Goal: Transaction & Acquisition: Purchase product/service

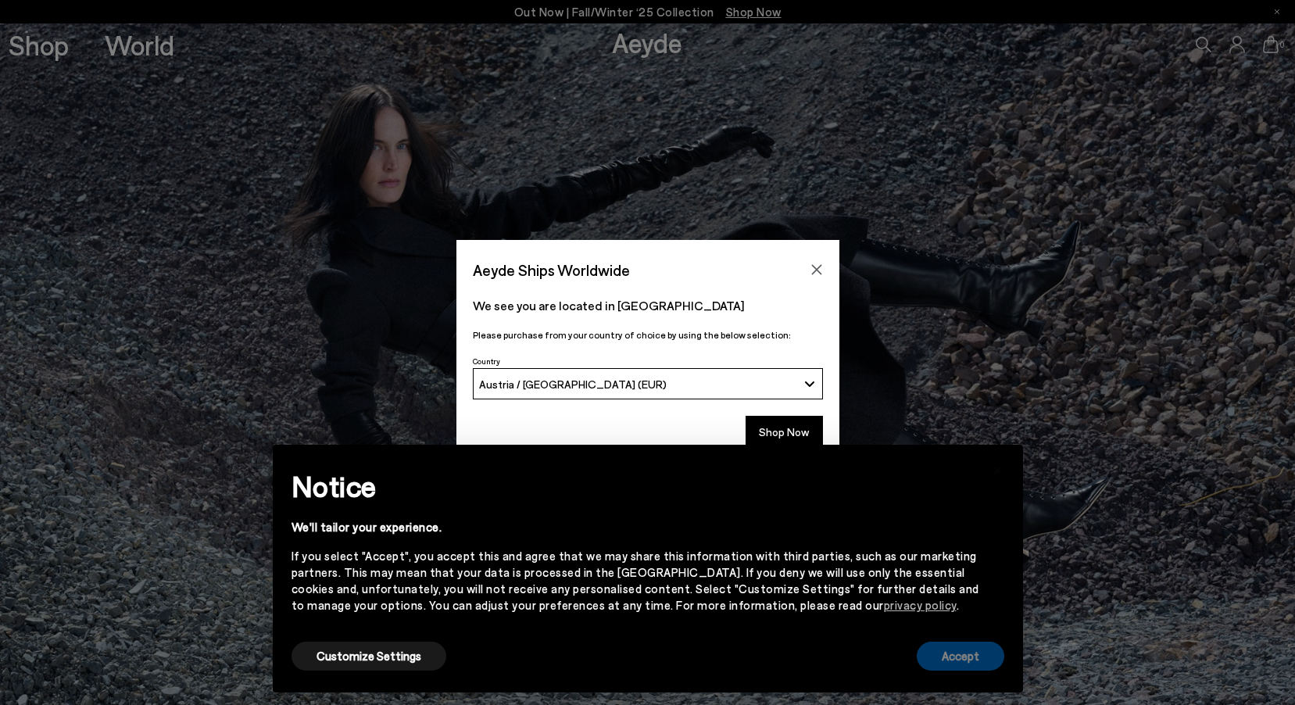
click at [975, 665] on button "Accept" at bounding box center [961, 656] width 88 height 29
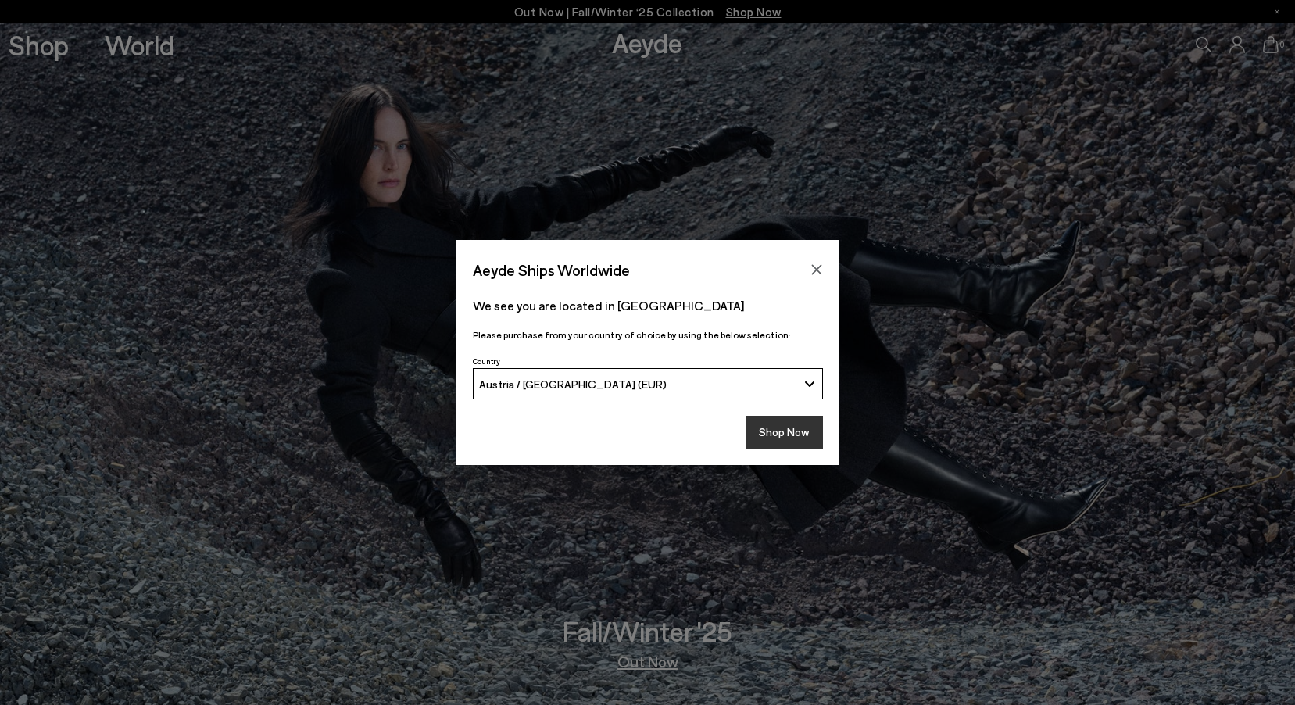
click at [805, 426] on button "Shop Now" at bounding box center [784, 432] width 77 height 33
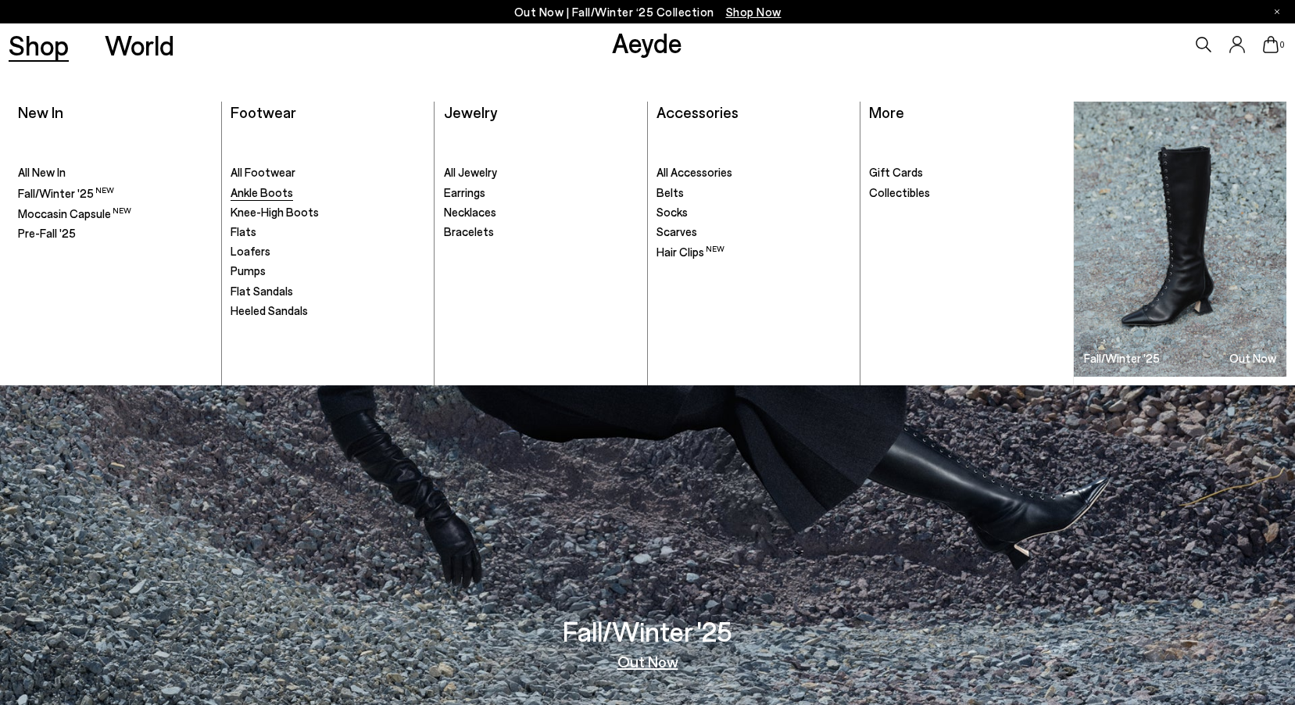
click at [254, 186] on span "Ankle Boots" at bounding box center [262, 192] width 63 height 14
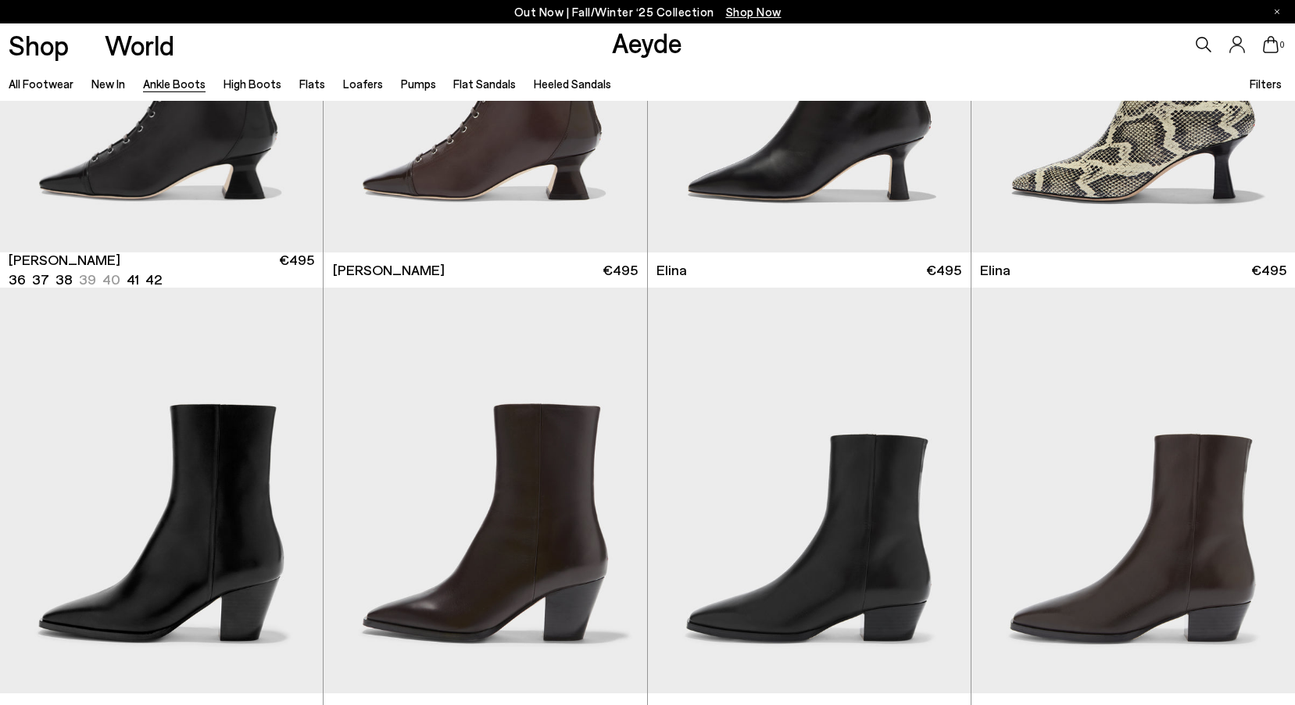
scroll to position [313, 0]
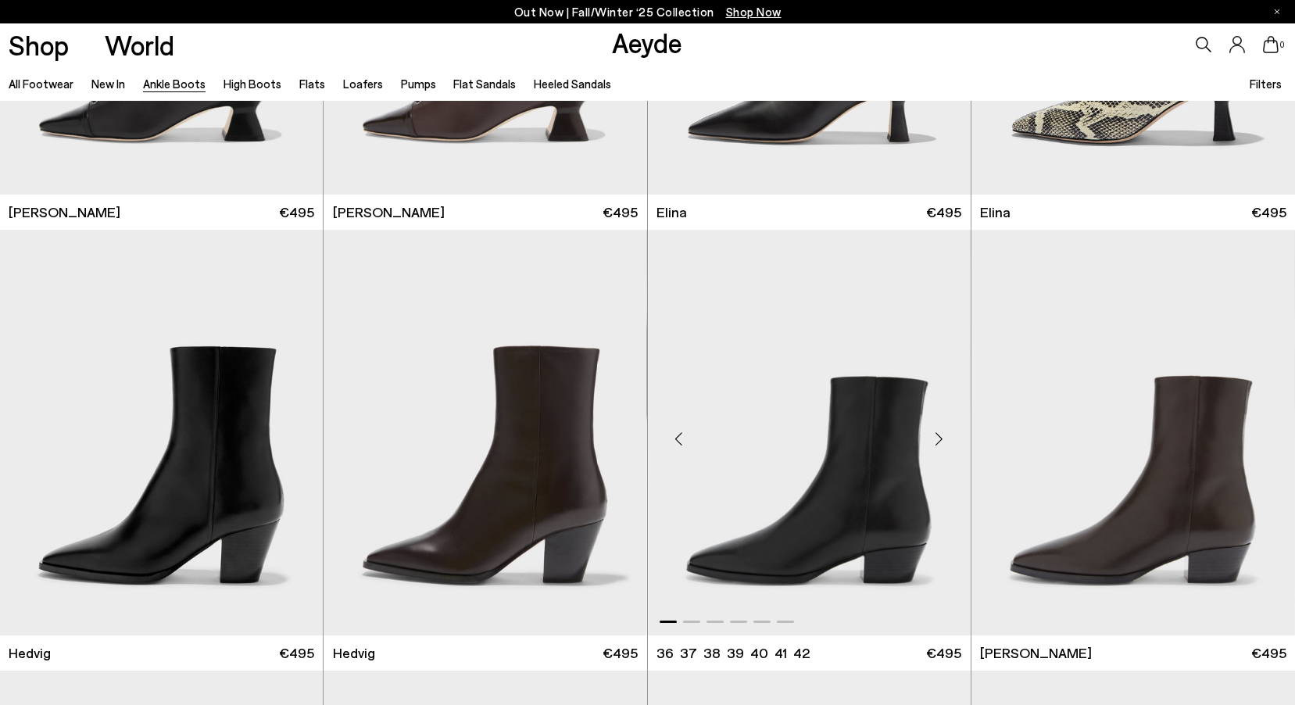
click at [949, 434] on div "Next slide" at bounding box center [939, 438] width 47 height 47
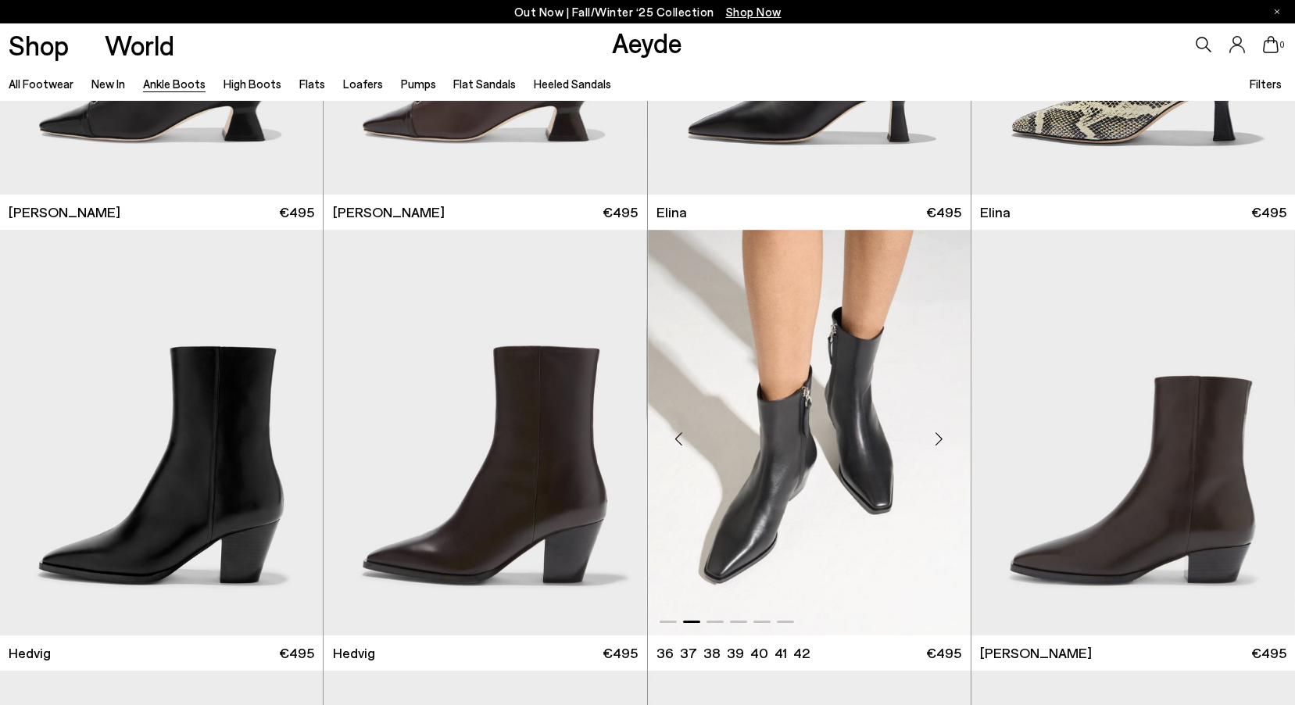
click at [949, 434] on div "Next slide" at bounding box center [939, 438] width 47 height 47
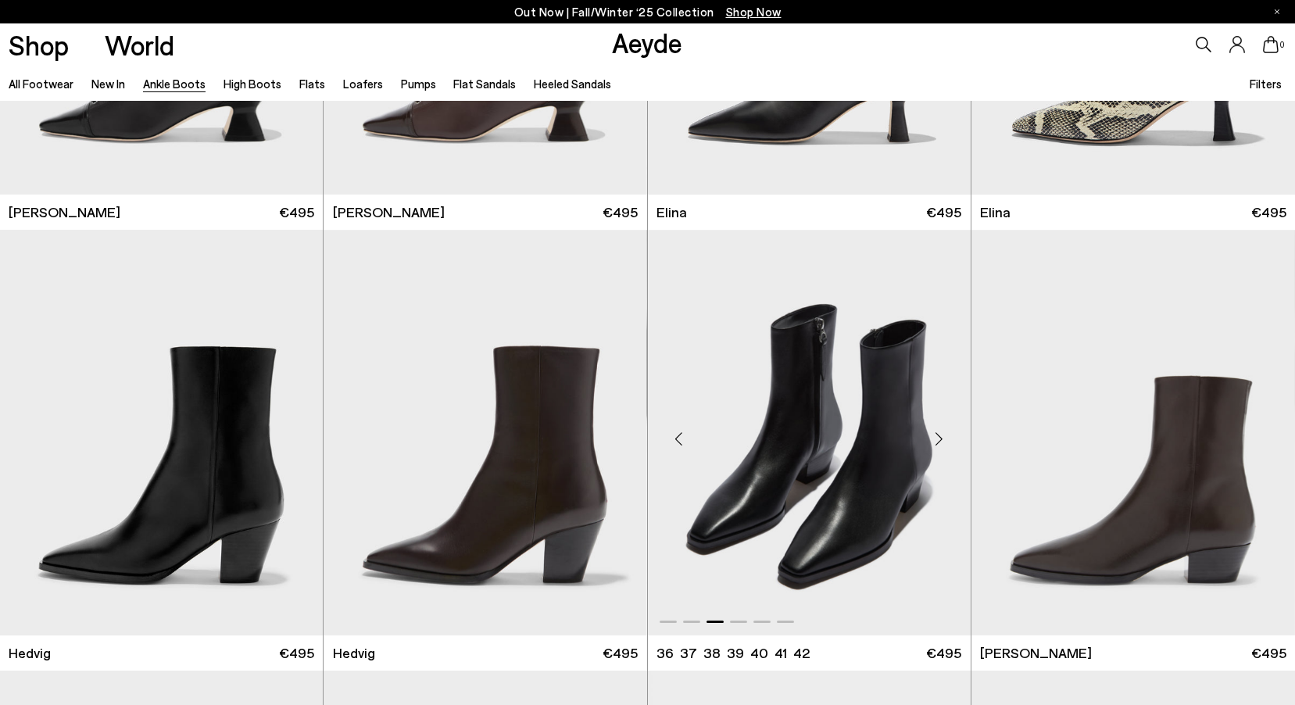
click at [949, 434] on div "Next slide" at bounding box center [939, 438] width 47 height 47
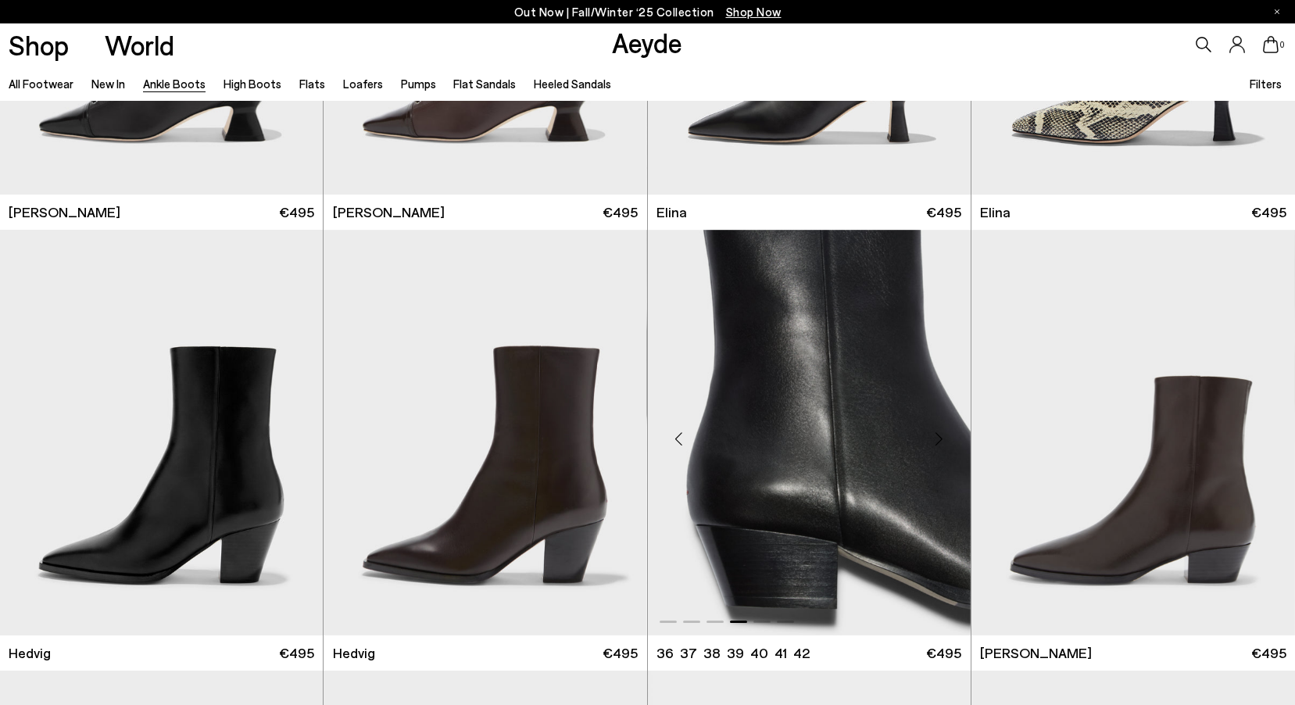
click at [949, 434] on div "Next slide" at bounding box center [939, 438] width 47 height 47
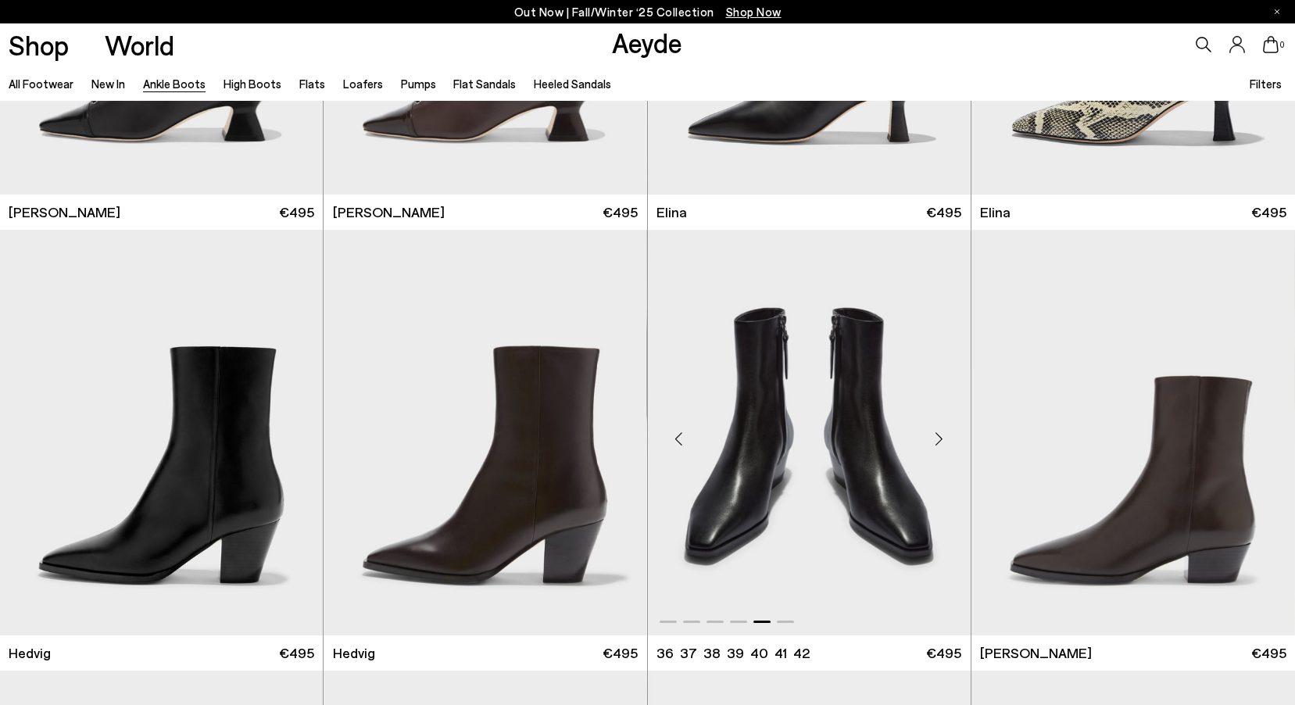
click at [949, 434] on div "Next slide" at bounding box center [939, 438] width 47 height 47
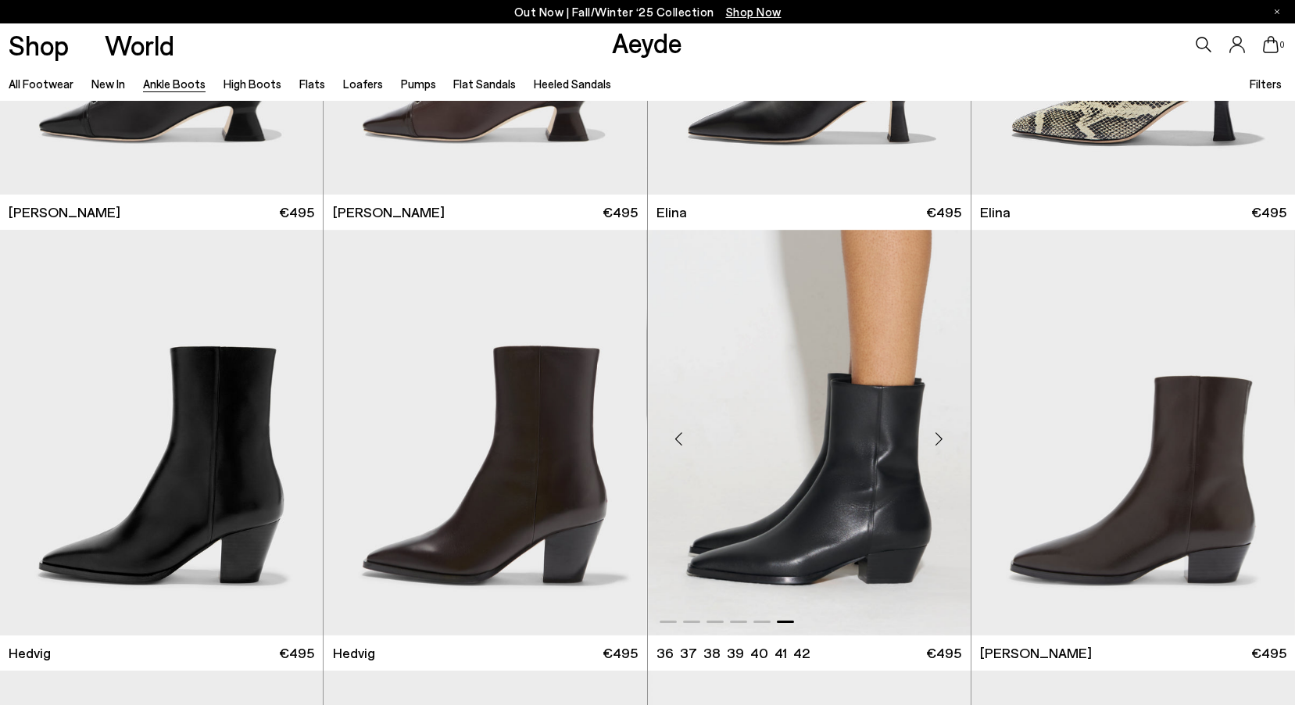
click at [949, 434] on div "Next slide" at bounding box center [939, 438] width 47 height 47
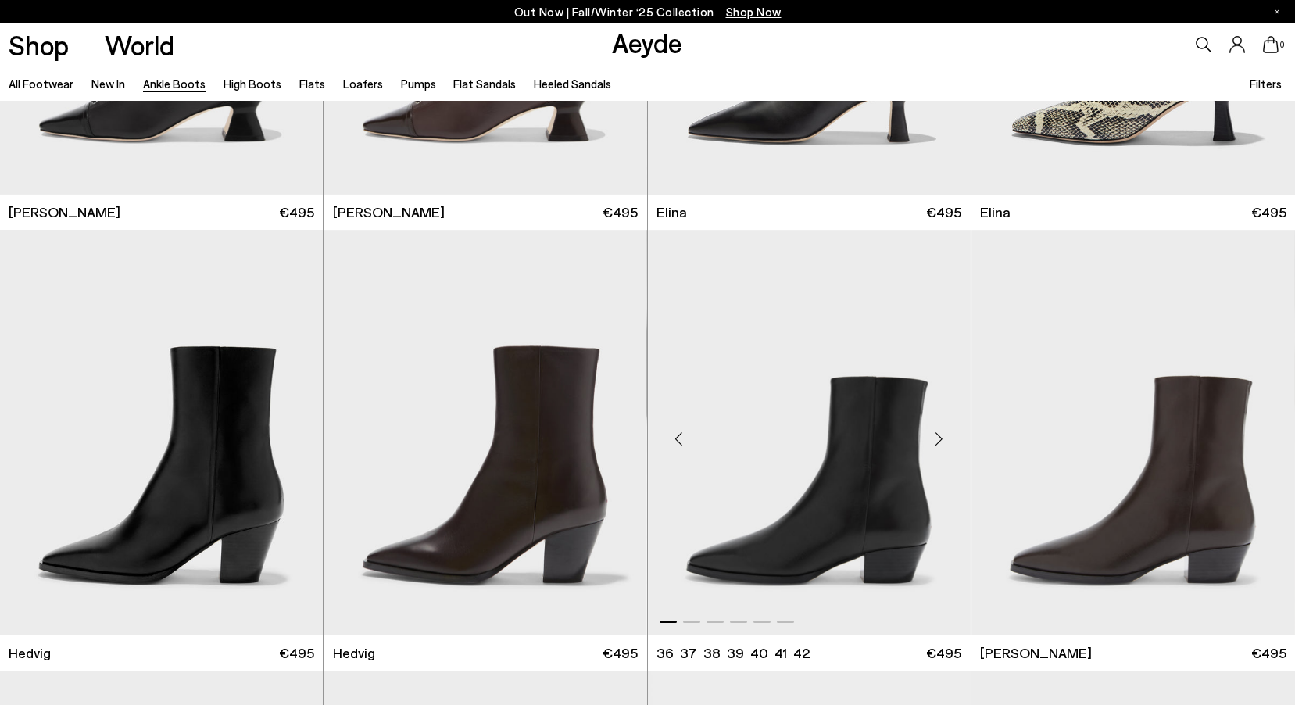
click at [949, 434] on div "Next slide" at bounding box center [939, 438] width 47 height 47
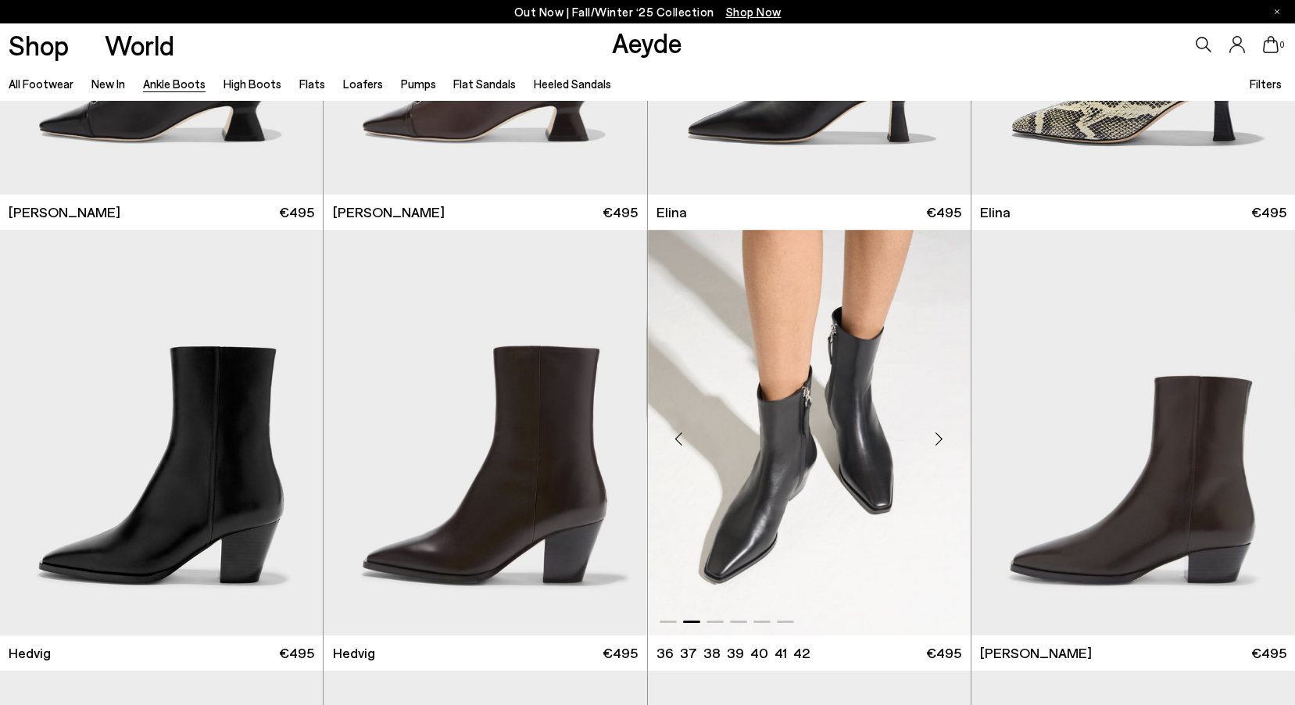
click at [949, 434] on div "Next slide" at bounding box center [939, 438] width 47 height 47
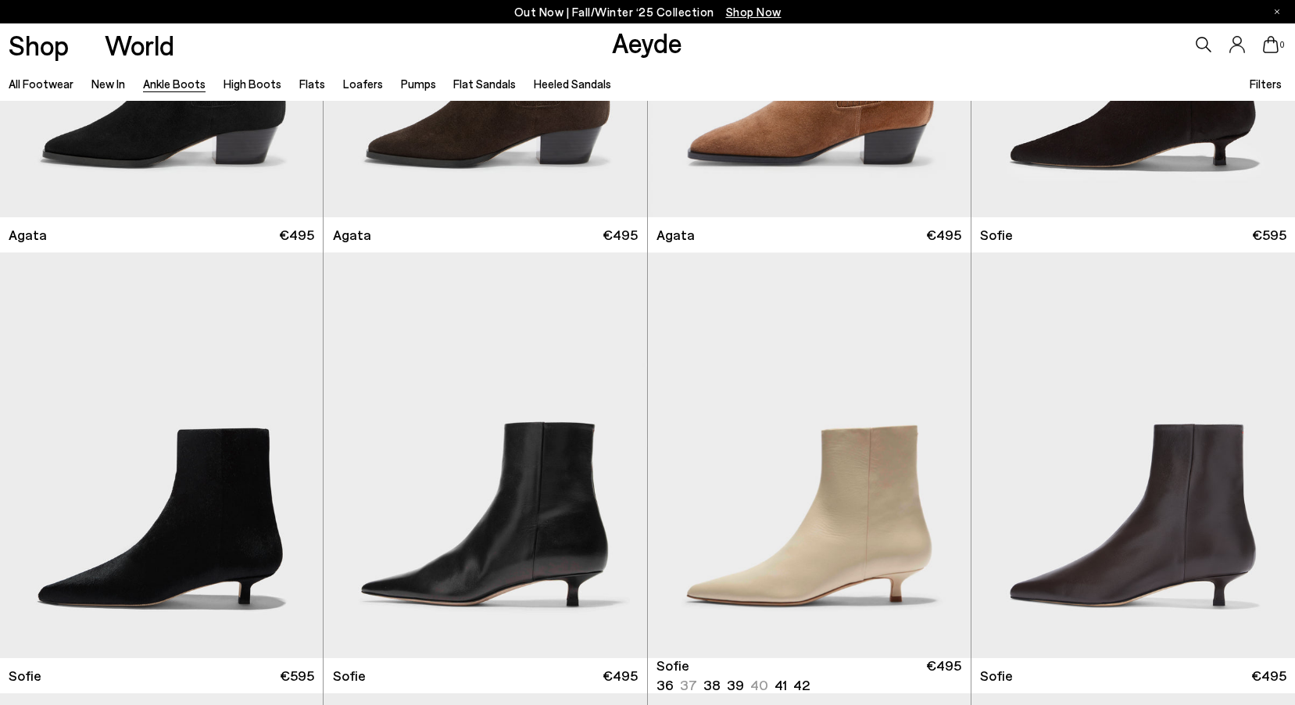
scroll to position [1251, 0]
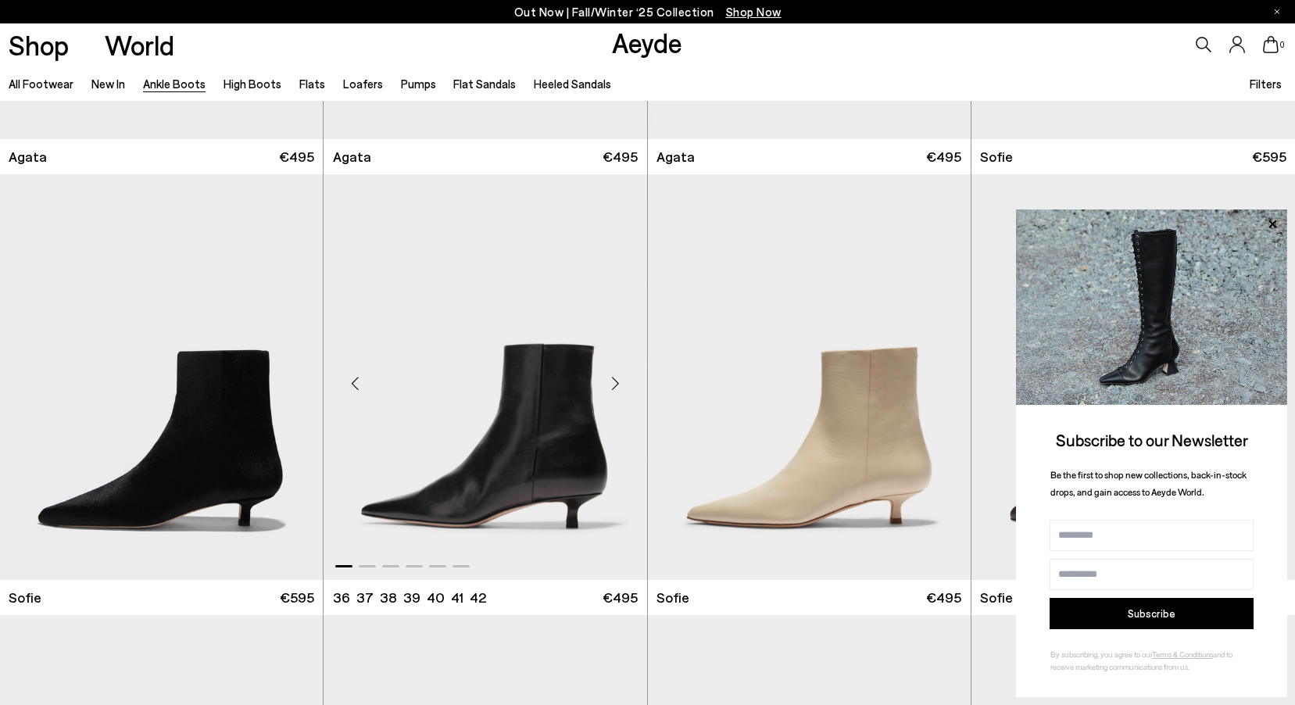
click at [607, 379] on div "Next slide" at bounding box center [616, 383] width 47 height 47
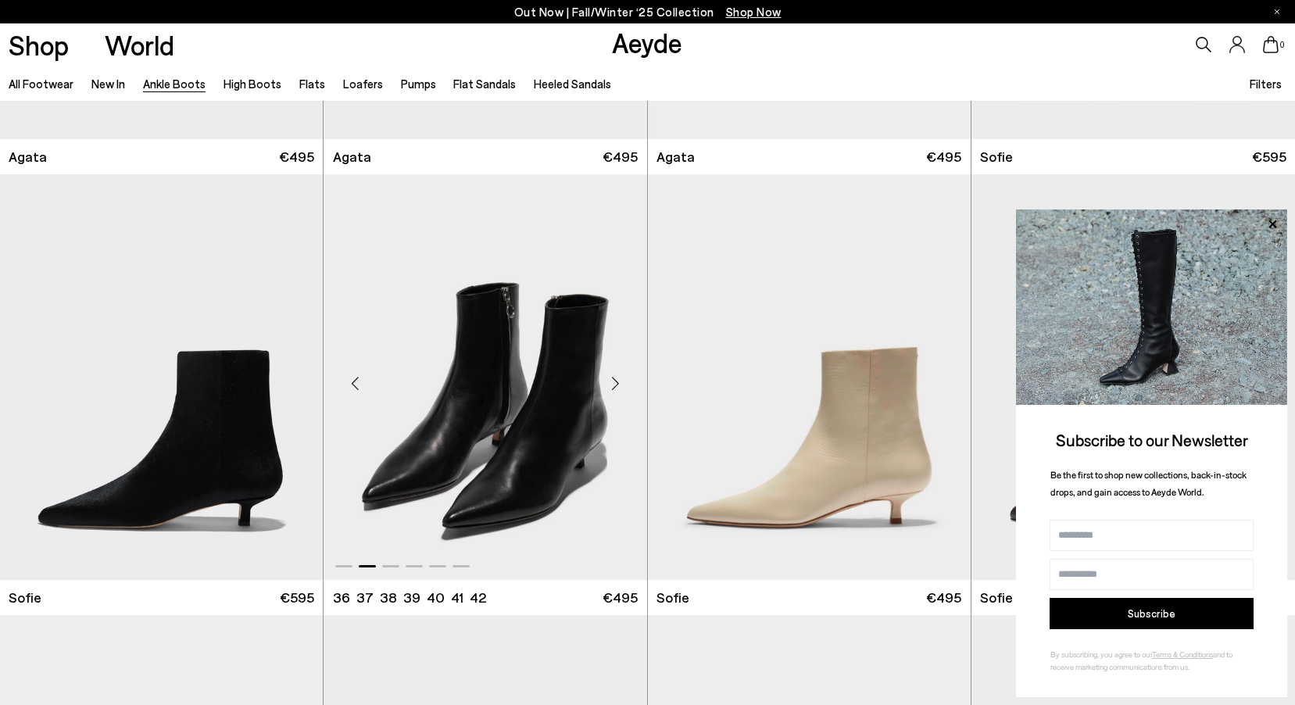
click at [607, 379] on div "Next slide" at bounding box center [616, 383] width 47 height 47
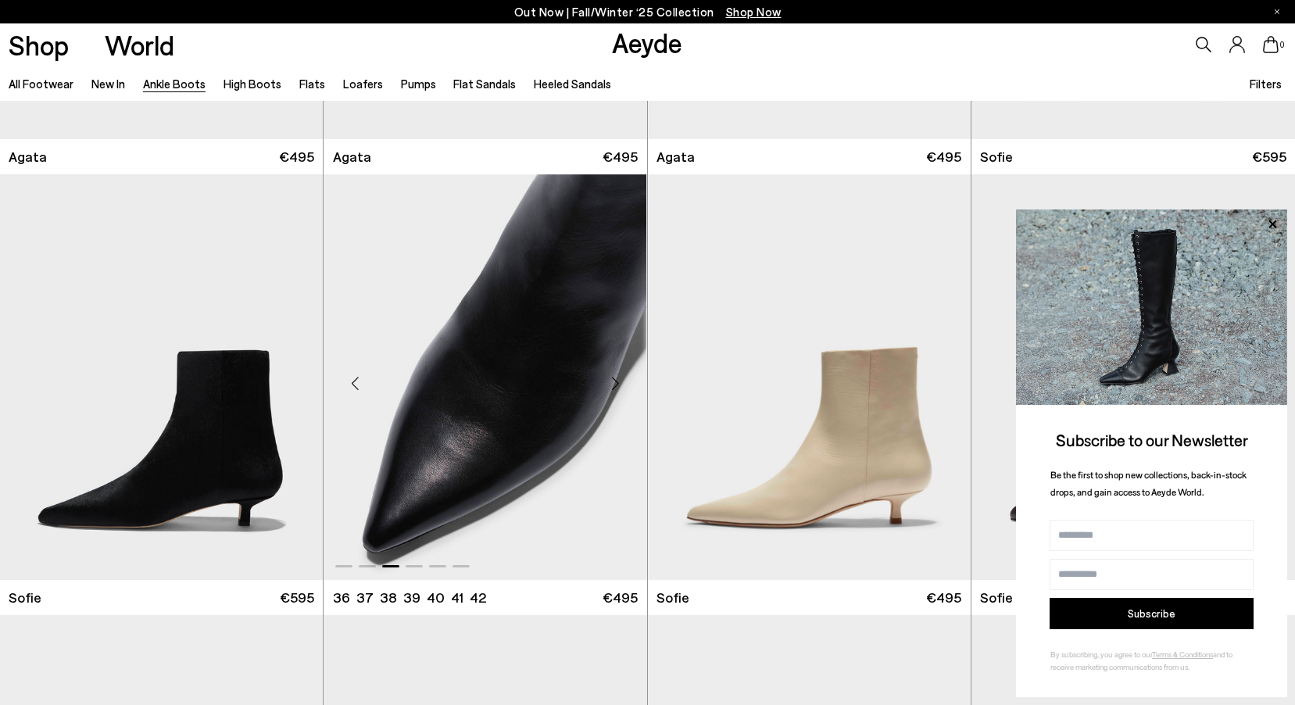
click at [607, 379] on div "Next slide" at bounding box center [616, 383] width 47 height 47
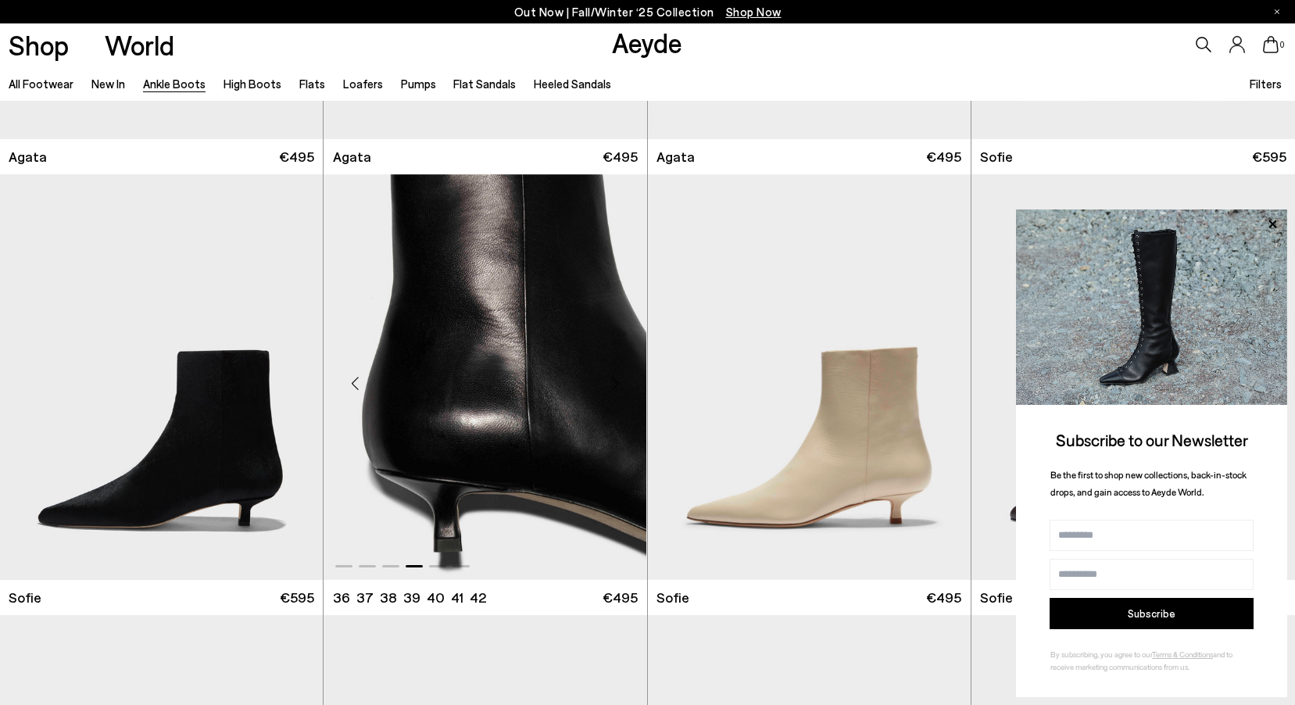
click at [607, 379] on div "Next slide" at bounding box center [616, 383] width 47 height 47
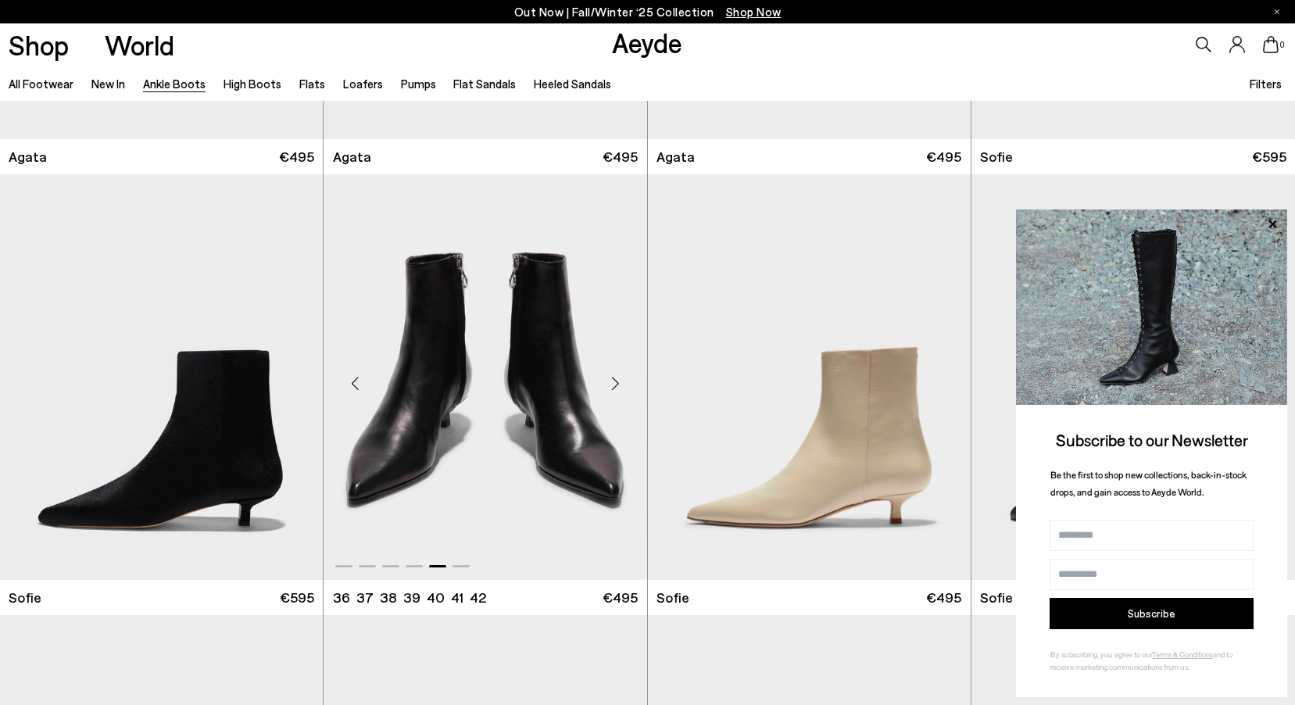
click at [607, 379] on div "Next slide" at bounding box center [616, 383] width 47 height 47
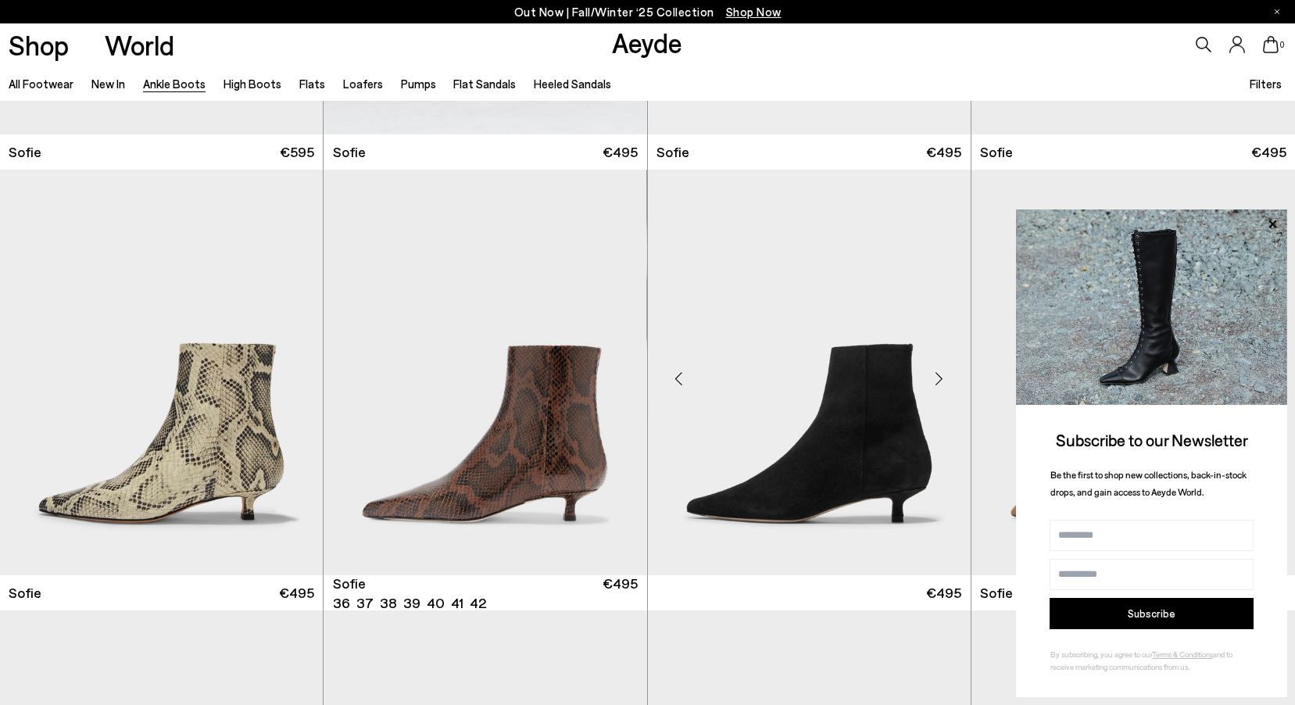
scroll to position [1720, 0]
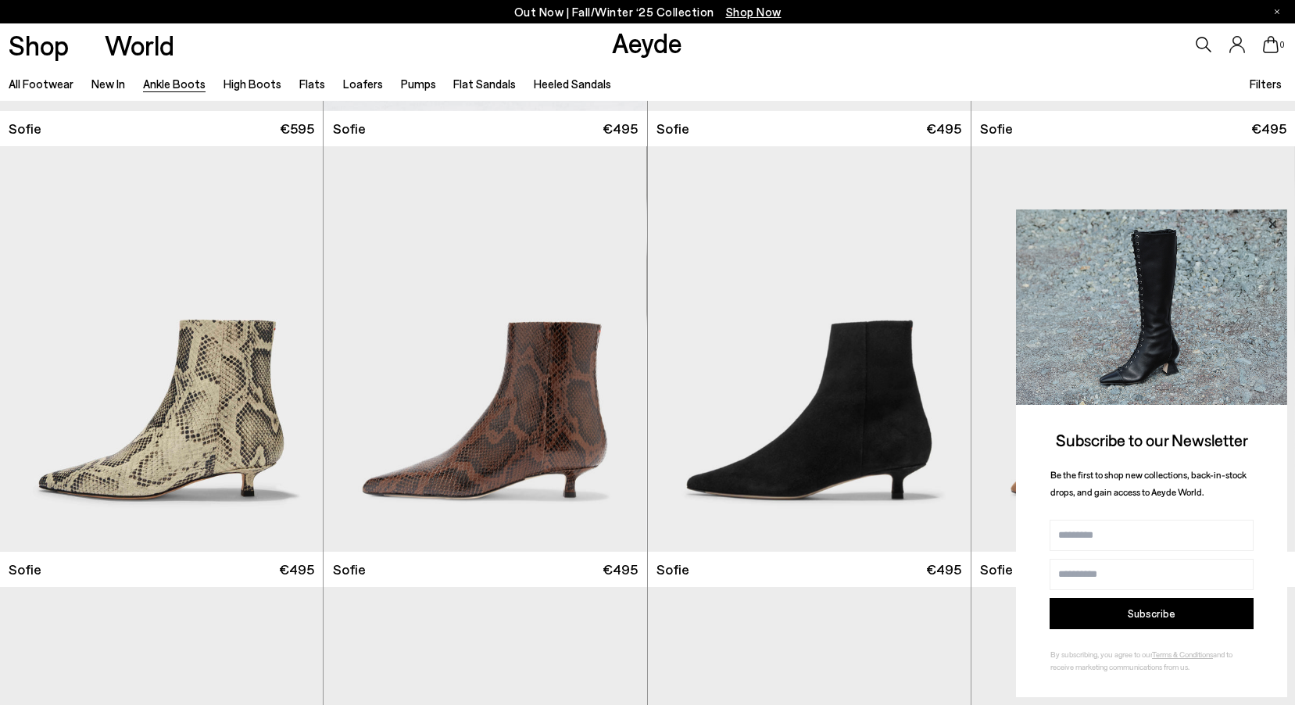
click at [1273, 224] on icon at bounding box center [1273, 224] width 8 height 8
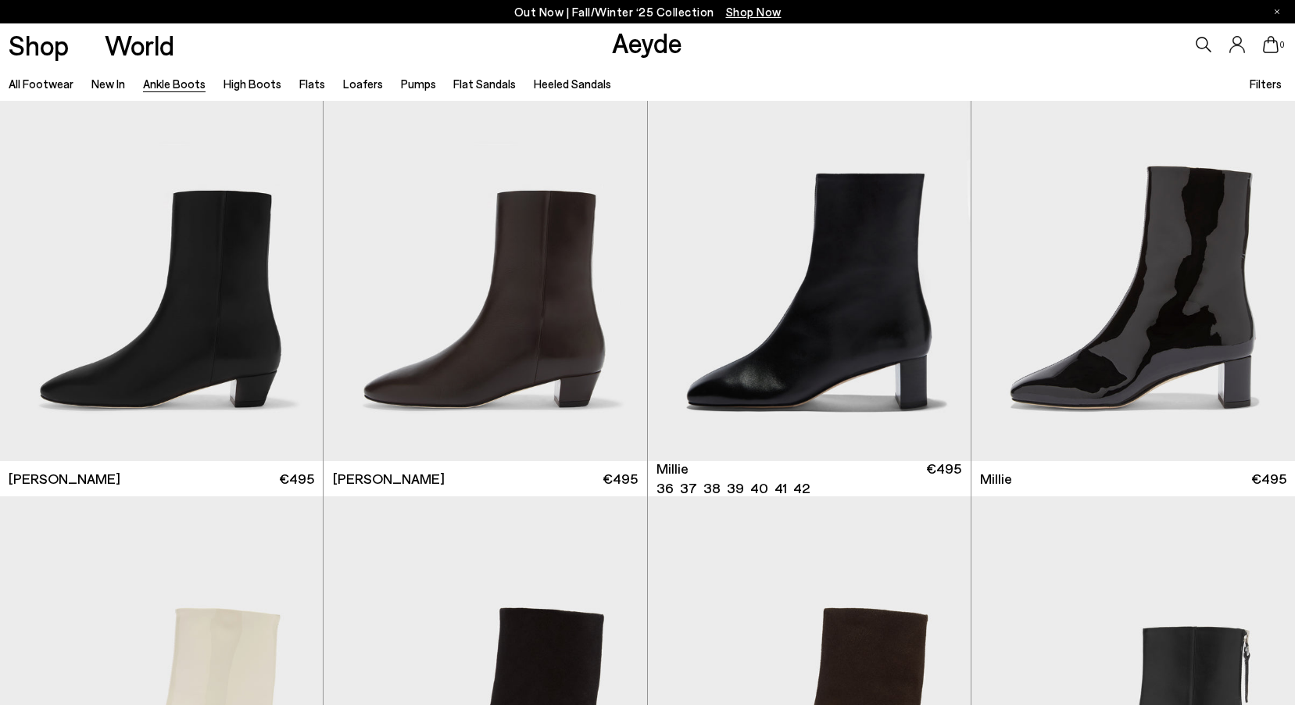
scroll to position [3049, 0]
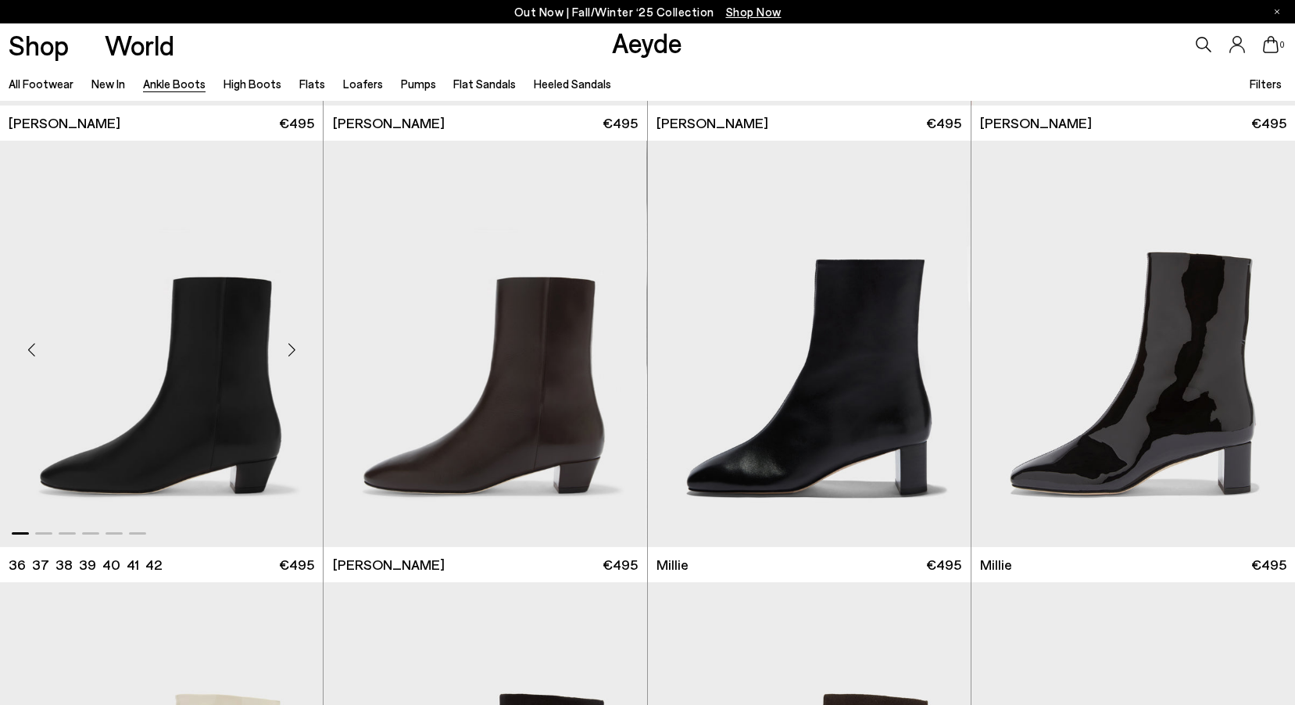
click at [293, 349] on div "Next slide" at bounding box center [291, 350] width 47 height 47
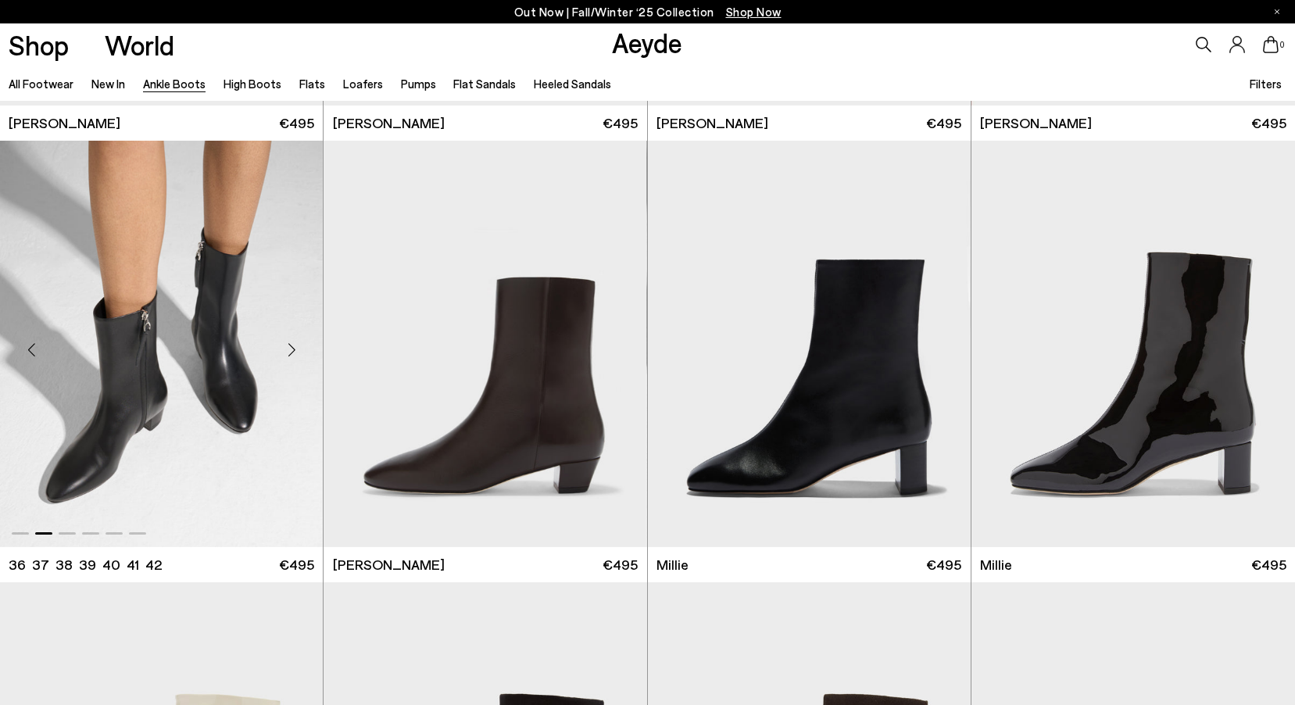
click at [293, 349] on div "Next slide" at bounding box center [291, 350] width 47 height 47
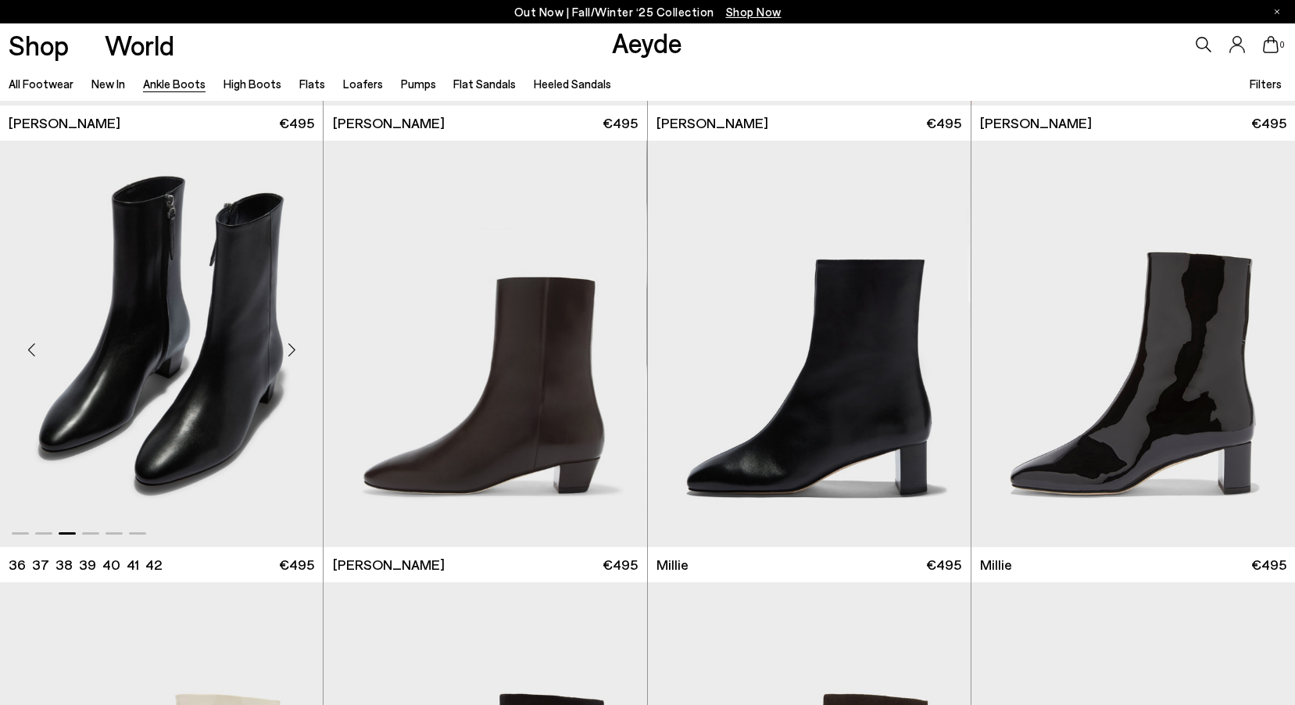
click at [293, 349] on div "Next slide" at bounding box center [291, 350] width 47 height 47
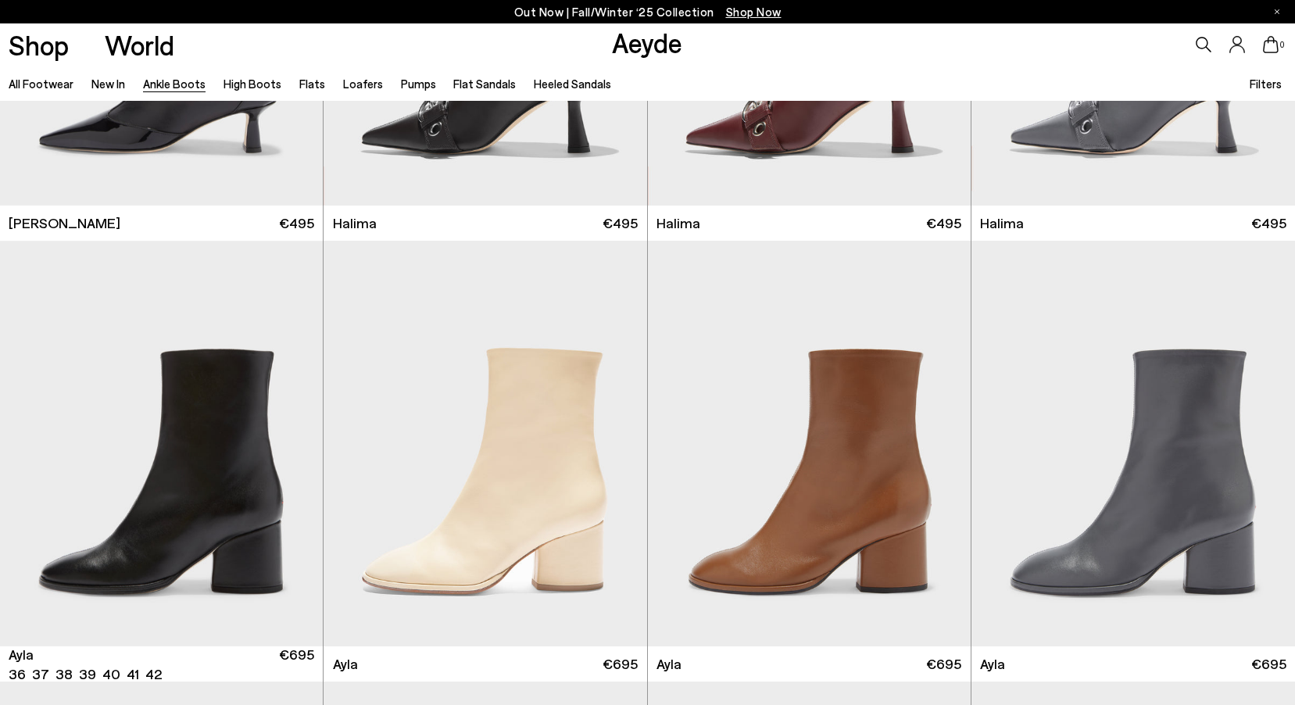
scroll to position [4769, 0]
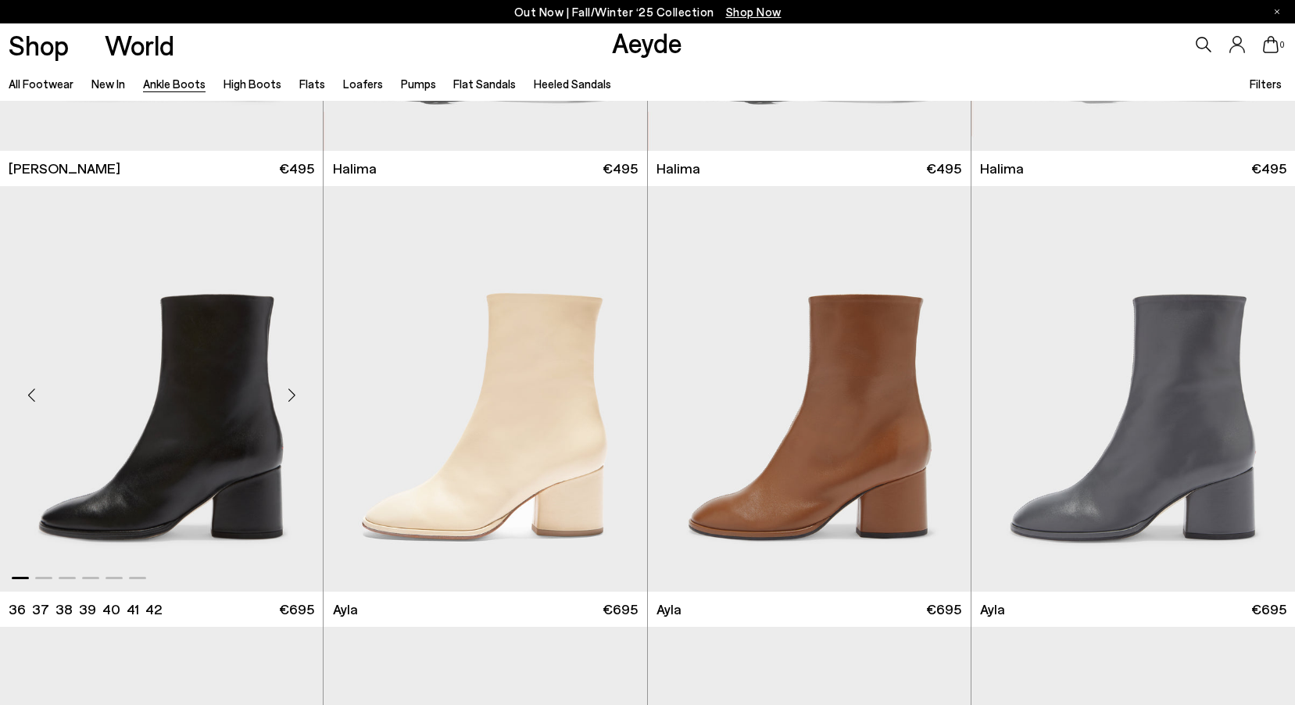
click at [298, 394] on div "Next slide" at bounding box center [291, 395] width 47 height 47
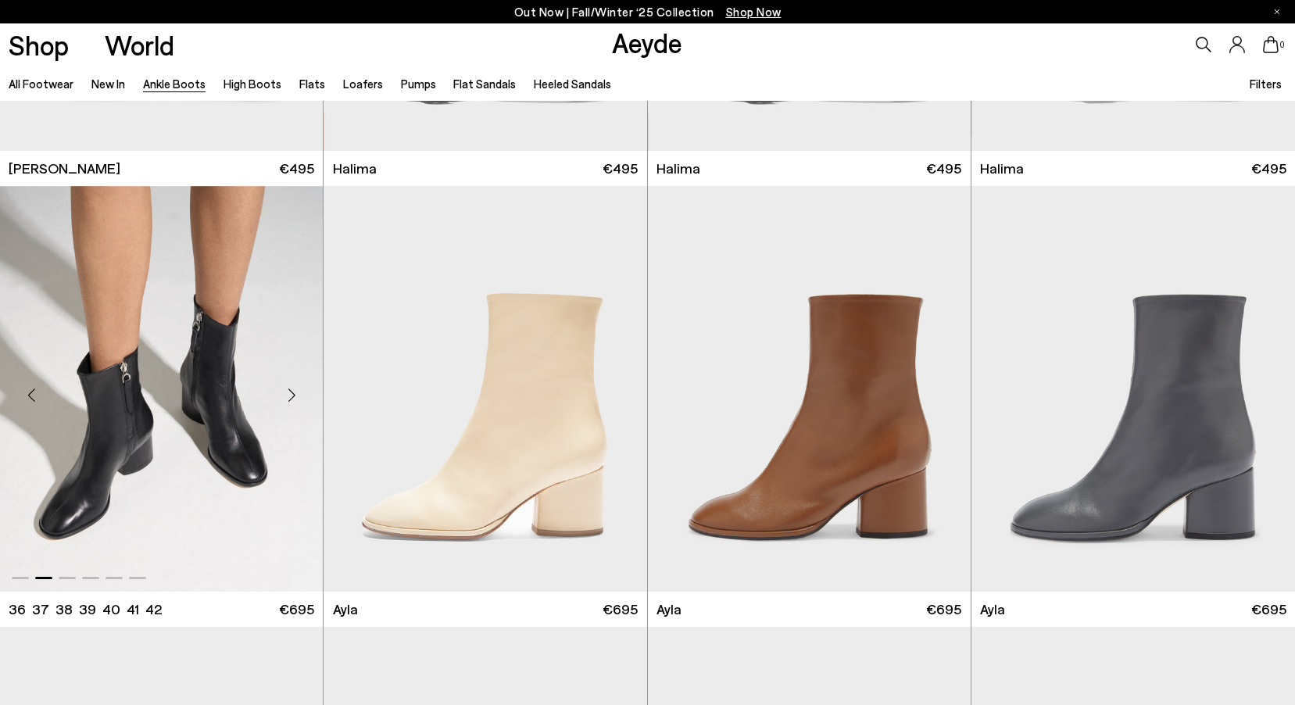
click at [298, 394] on div "Next slide" at bounding box center [291, 395] width 47 height 47
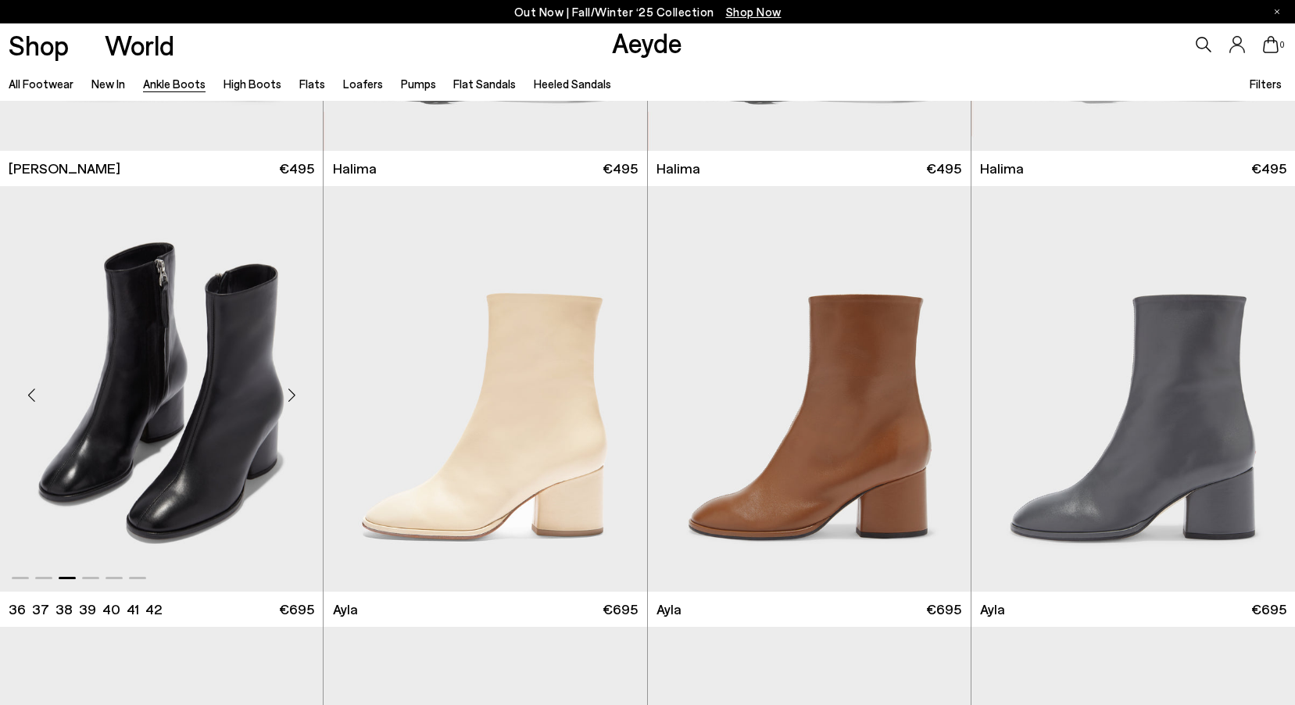
click at [298, 394] on div "Next slide" at bounding box center [291, 395] width 47 height 47
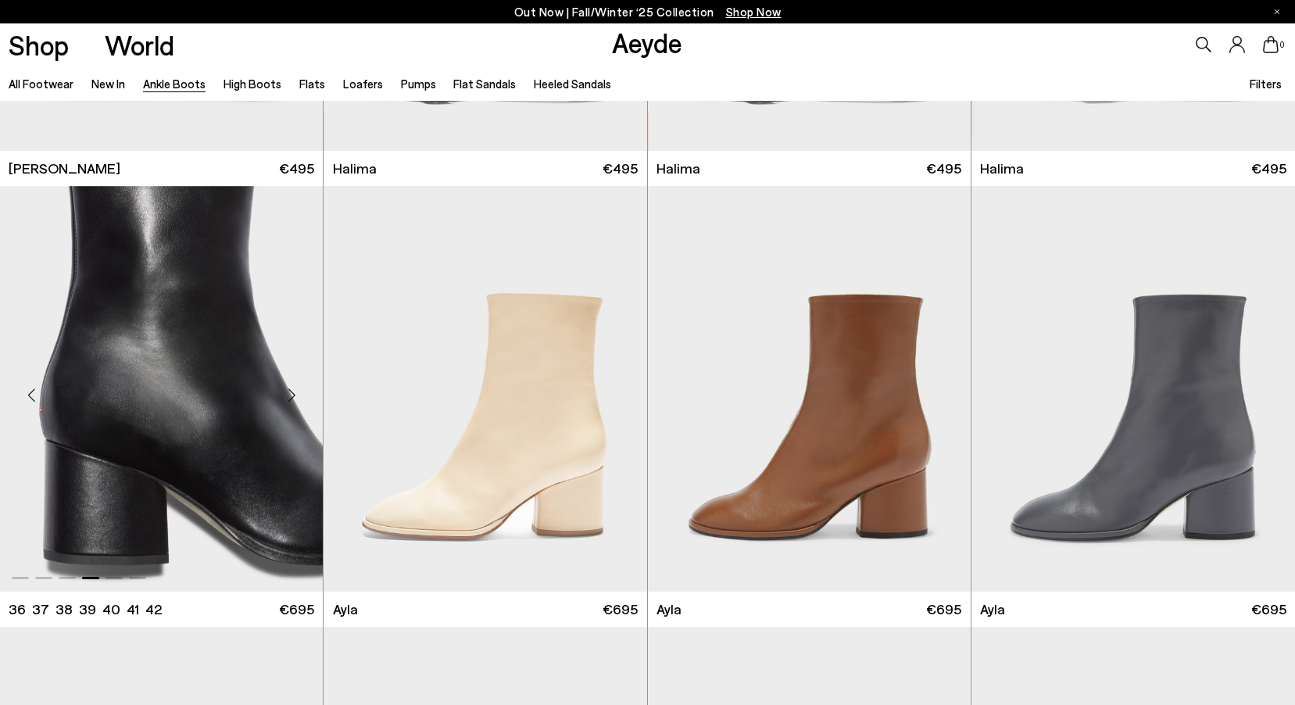
click at [298, 394] on div "Next slide" at bounding box center [291, 395] width 47 height 47
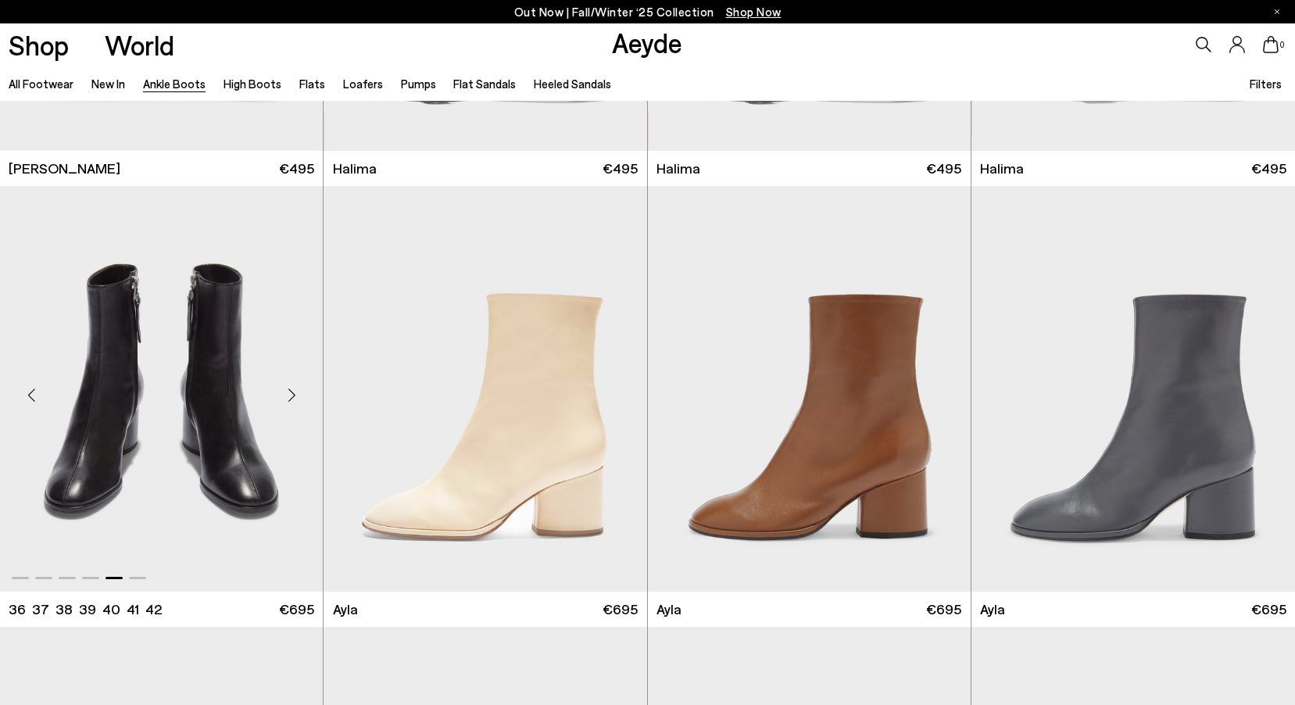
click at [298, 394] on div "Next slide" at bounding box center [291, 395] width 47 height 47
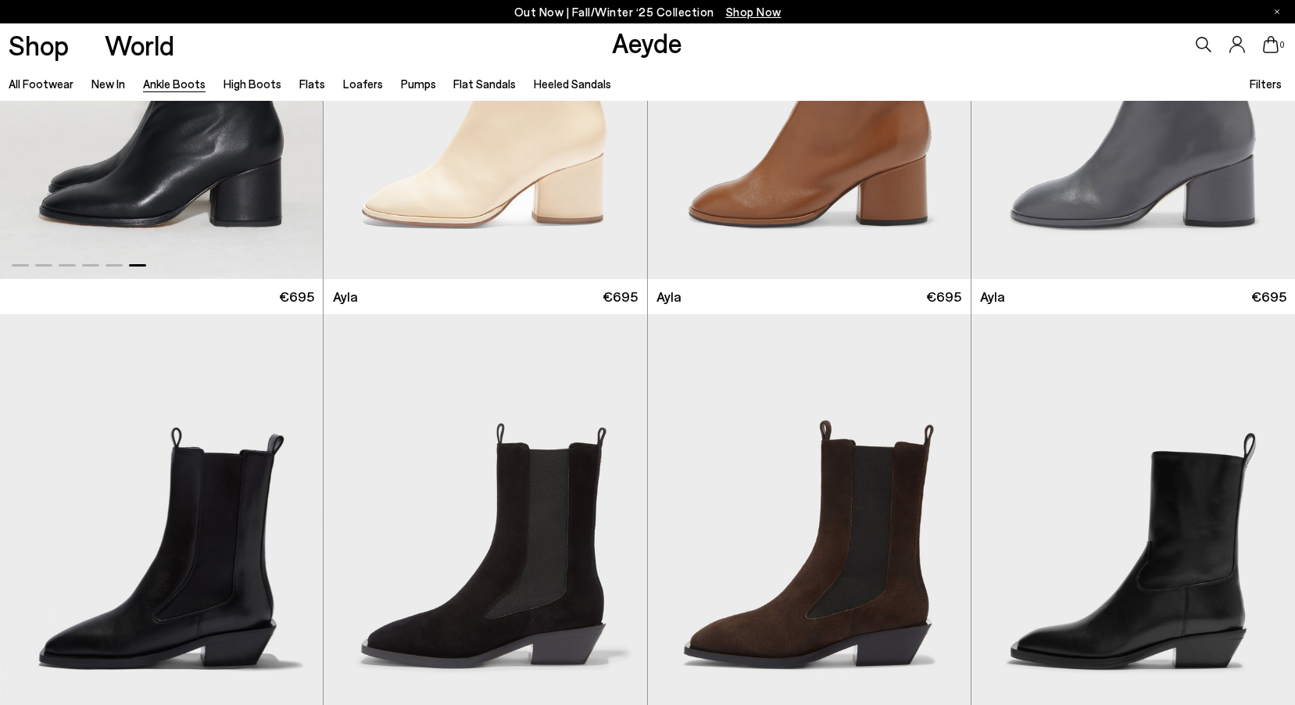
scroll to position [5160, 0]
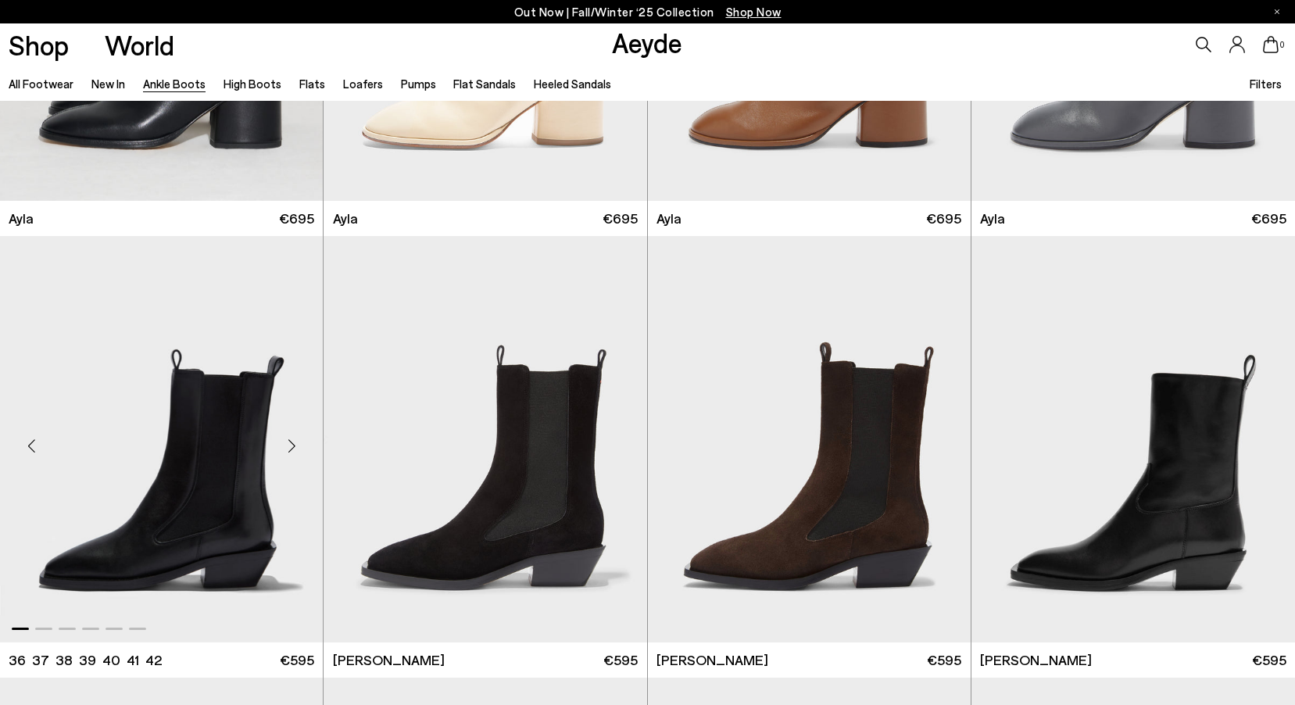
click at [294, 445] on div "Next slide" at bounding box center [291, 445] width 47 height 47
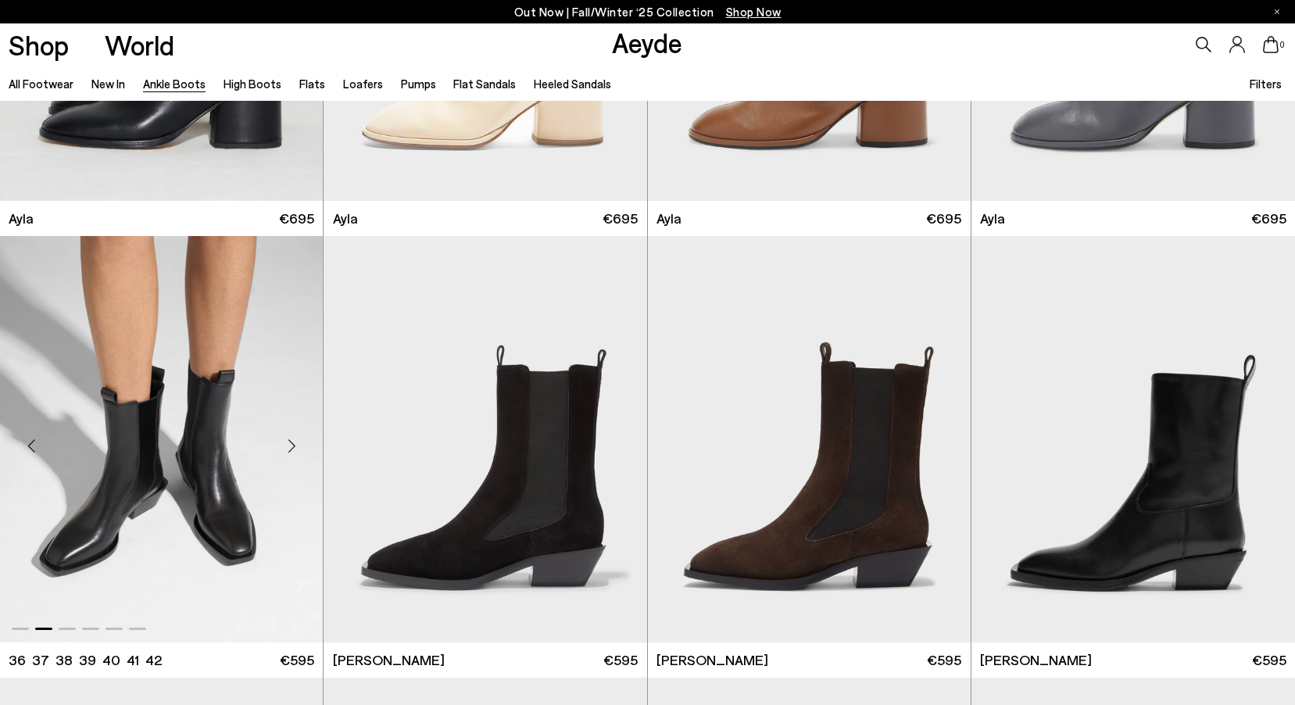
click at [294, 445] on div "Next slide" at bounding box center [291, 445] width 47 height 47
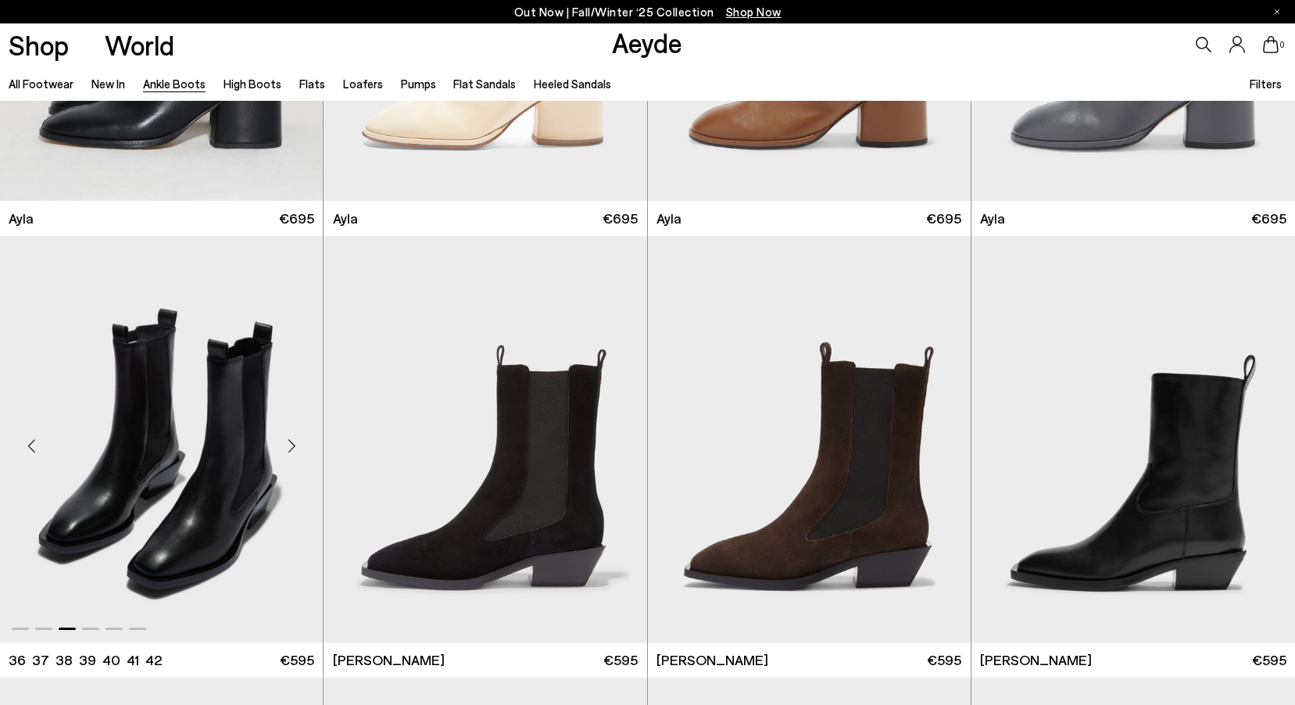
click at [294, 445] on div "Next slide" at bounding box center [291, 445] width 47 height 47
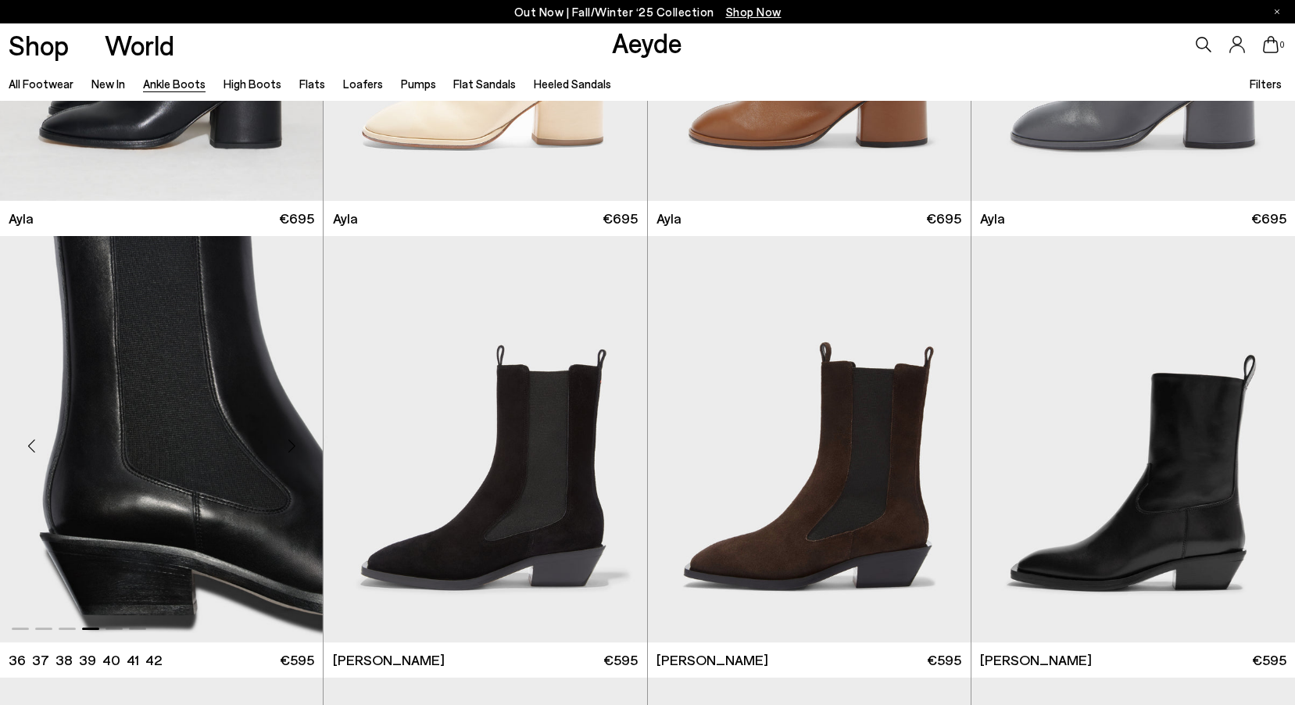
click at [294, 445] on div "Next slide" at bounding box center [291, 445] width 47 height 47
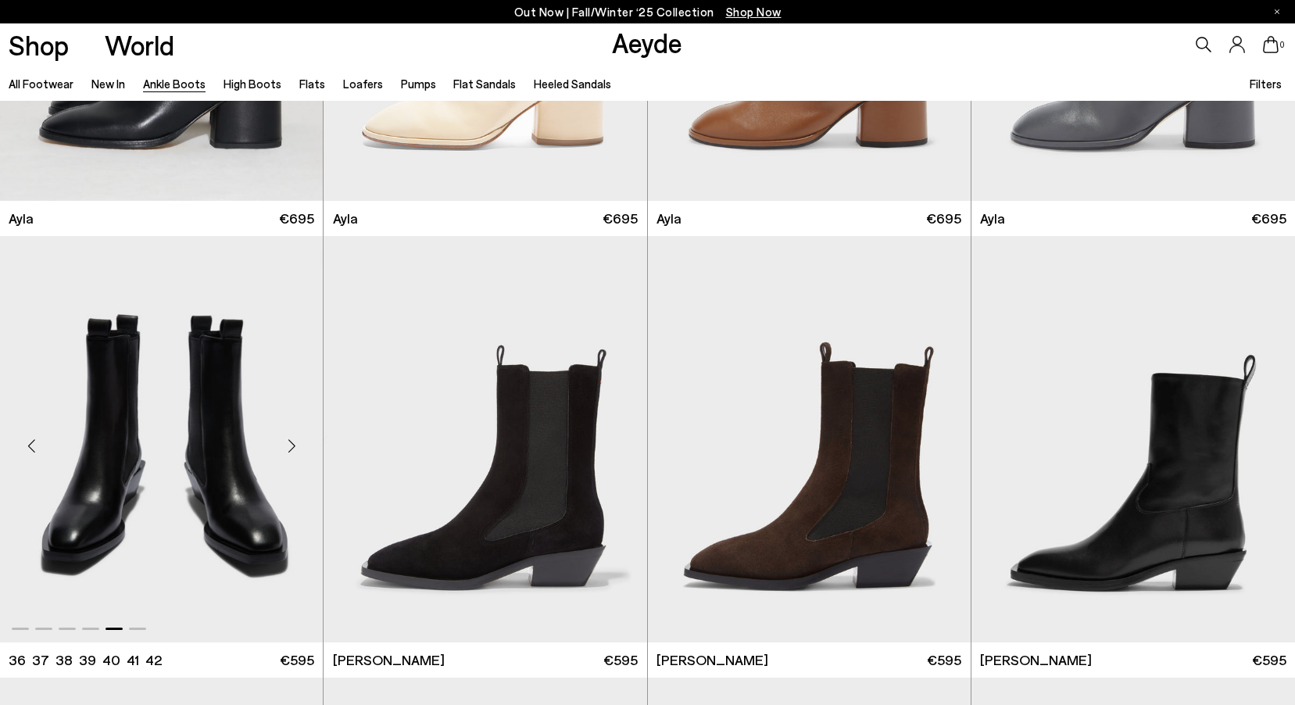
click at [294, 445] on div "Next slide" at bounding box center [291, 445] width 47 height 47
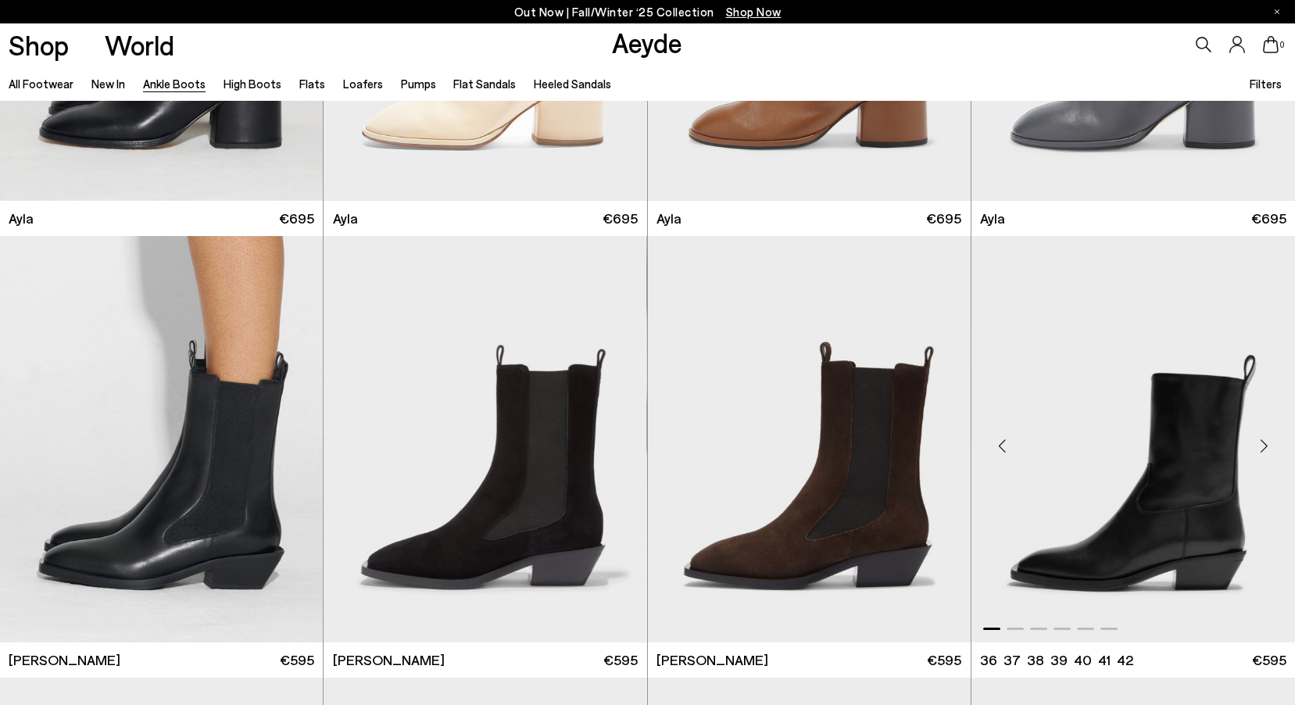
click at [1263, 452] on div "Next slide" at bounding box center [1264, 445] width 47 height 47
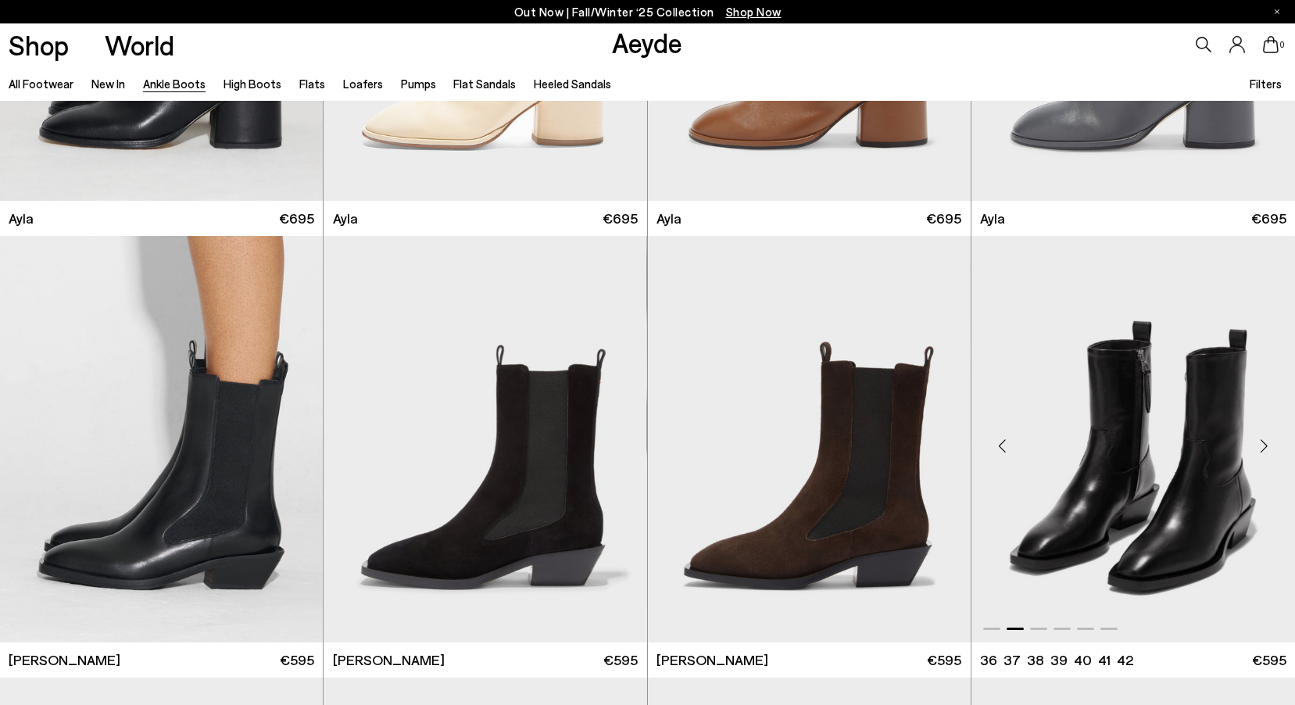
click at [1263, 452] on div "Next slide" at bounding box center [1264, 445] width 47 height 47
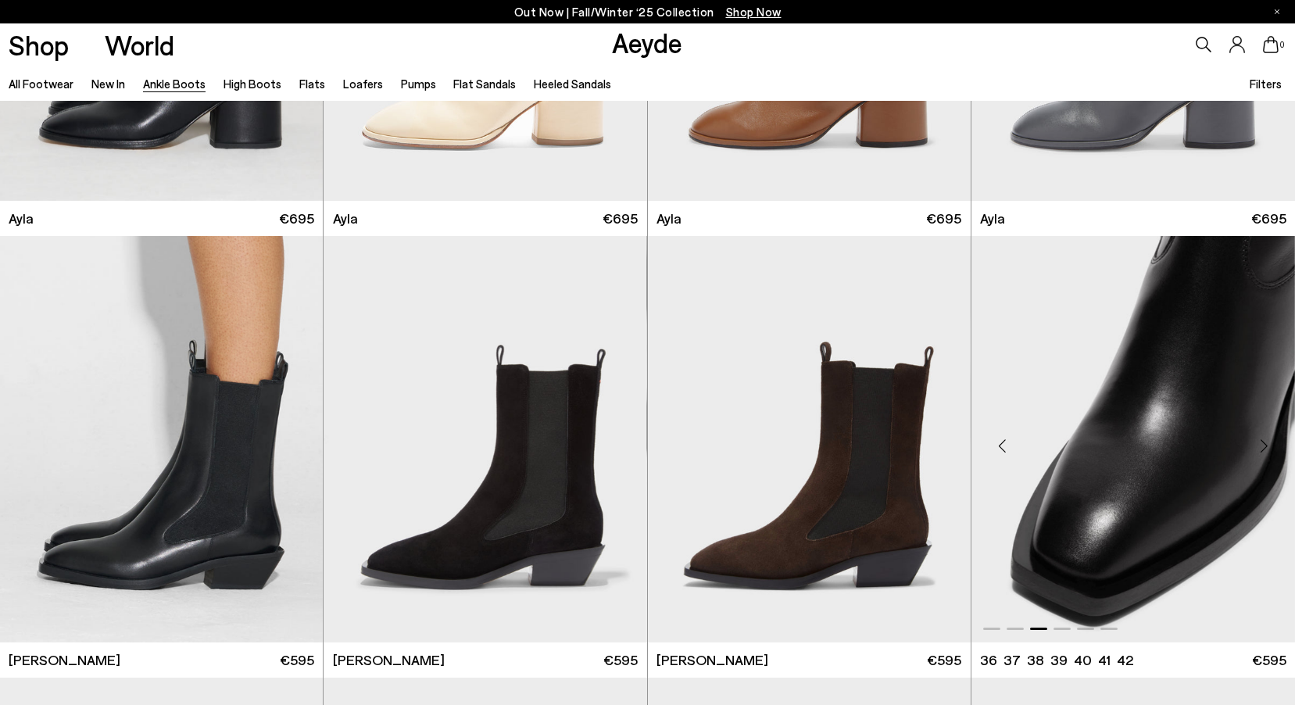
click at [1263, 452] on div "Next slide" at bounding box center [1264, 445] width 47 height 47
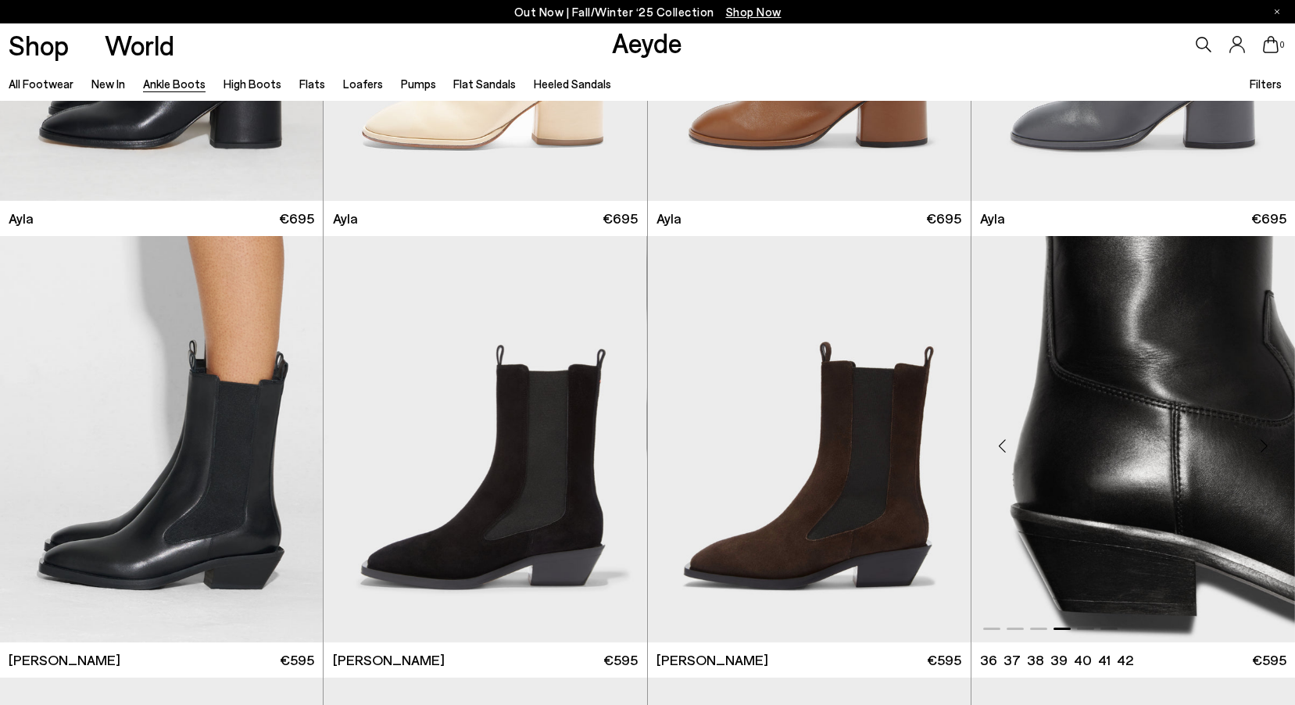
click at [1263, 452] on div "Next slide" at bounding box center [1264, 445] width 47 height 47
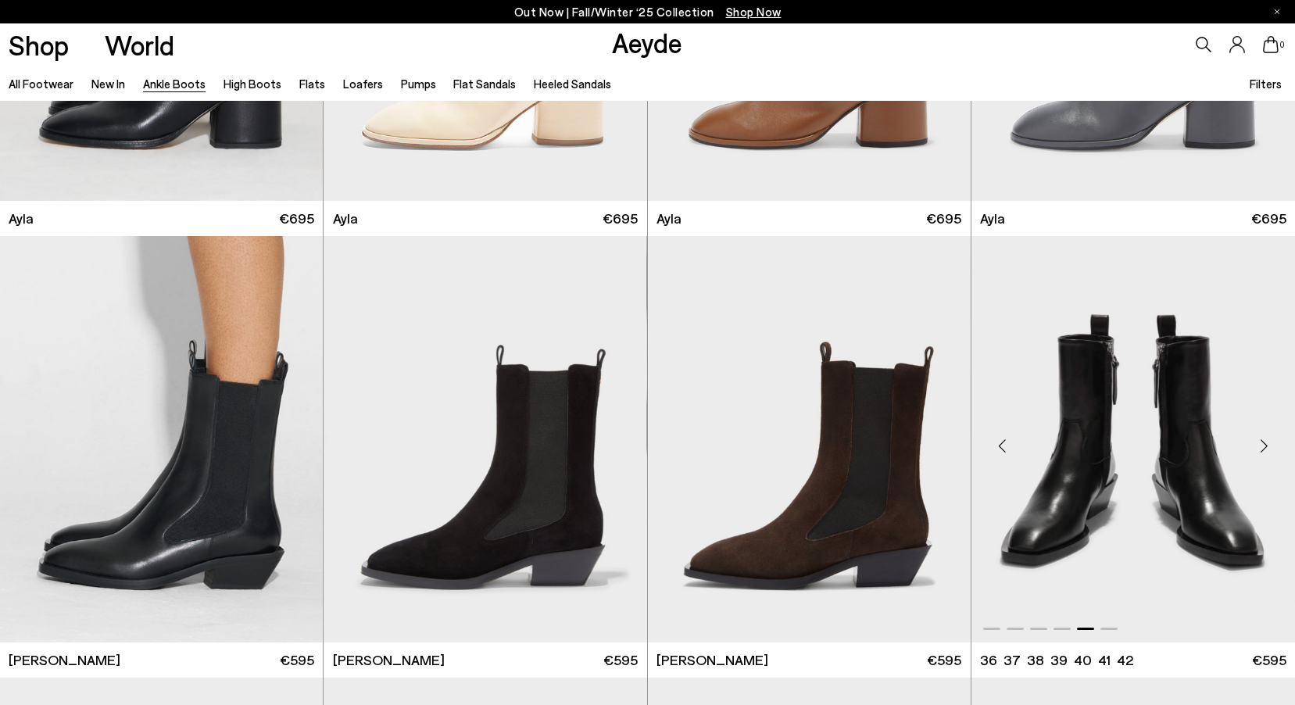
click at [1263, 452] on div "Next slide" at bounding box center [1264, 445] width 47 height 47
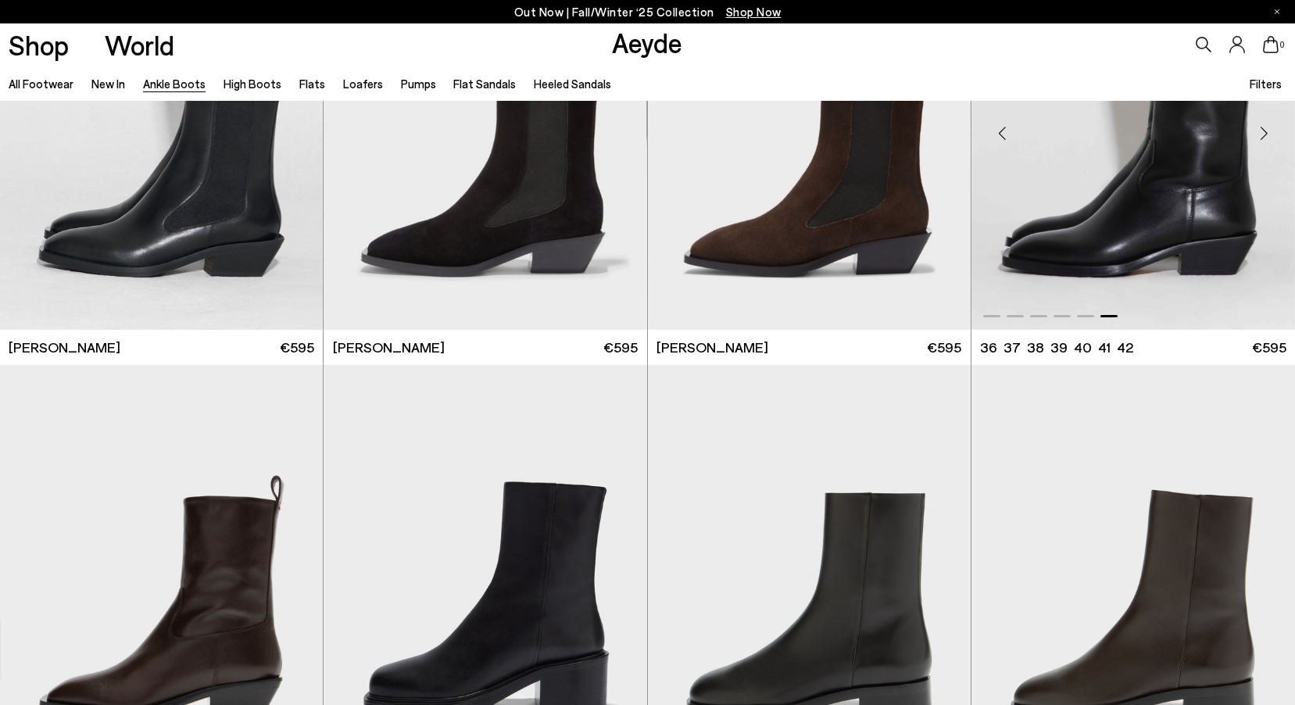
scroll to position [5629, 0]
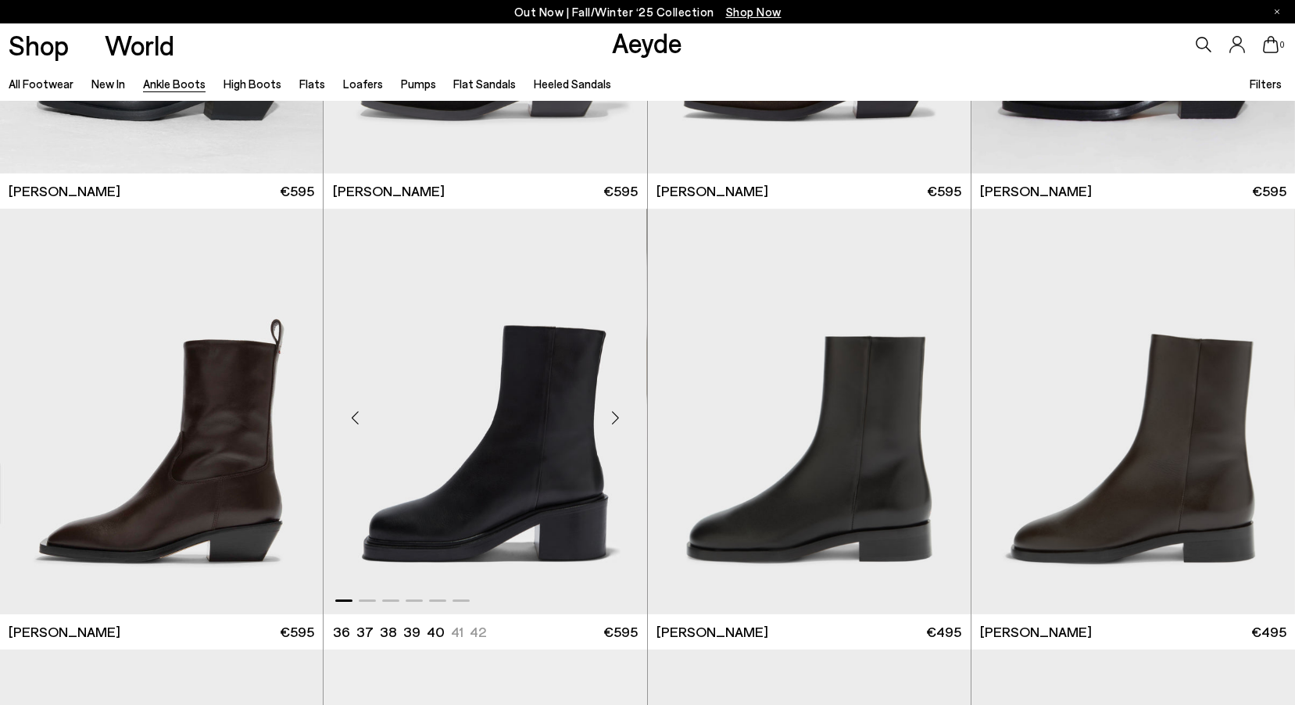
click at [624, 403] on div "Next slide" at bounding box center [616, 417] width 47 height 47
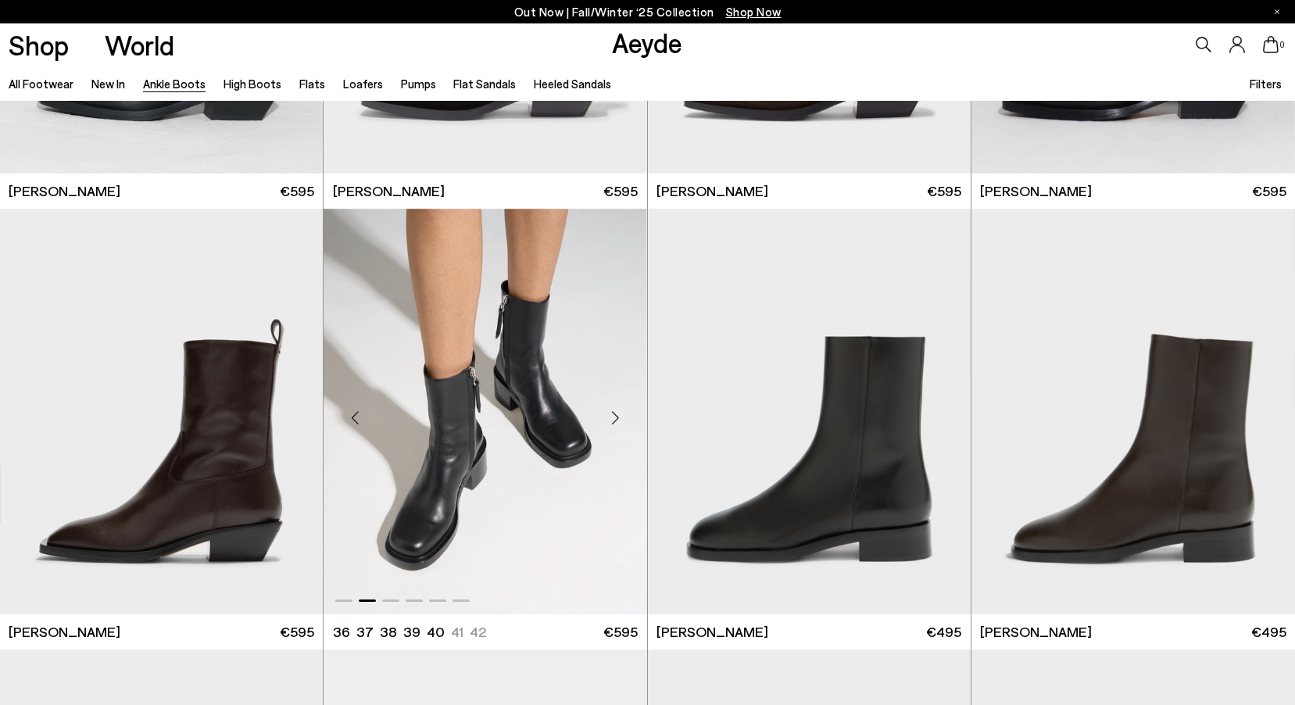
click at [624, 403] on div "Next slide" at bounding box center [616, 417] width 47 height 47
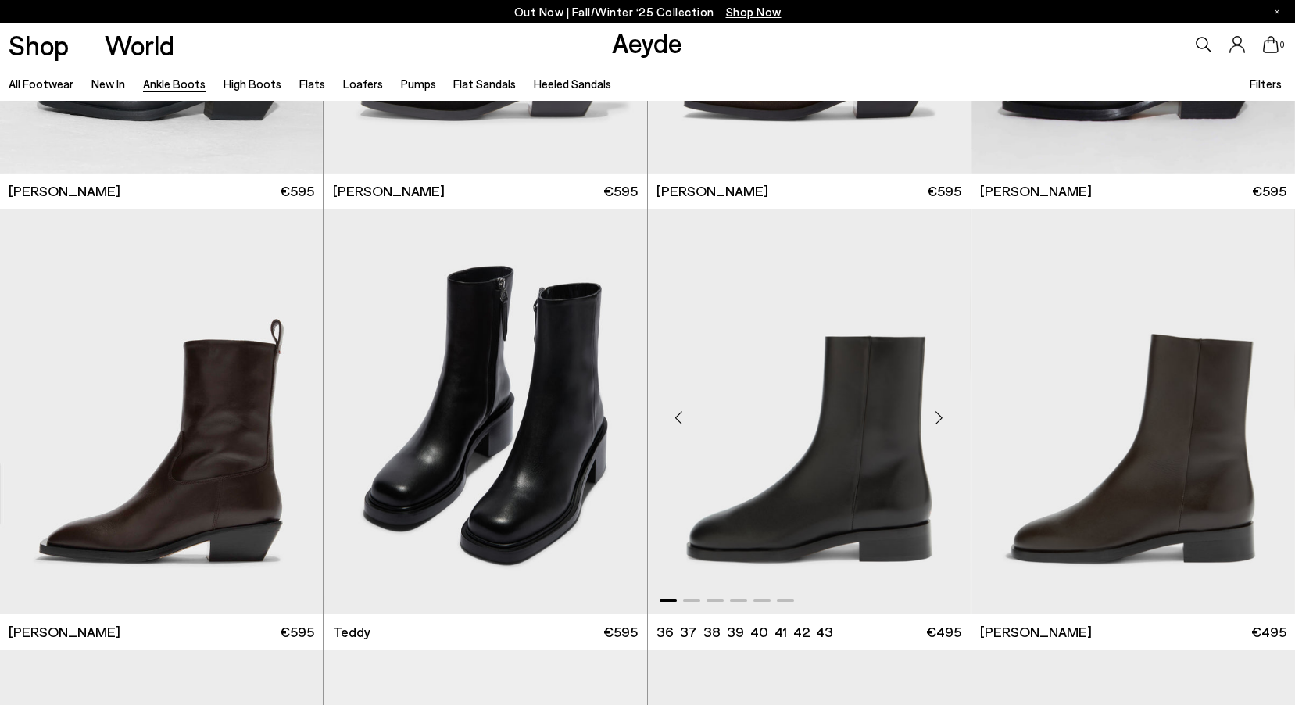
click at [936, 428] on div "Next slide" at bounding box center [939, 417] width 47 height 47
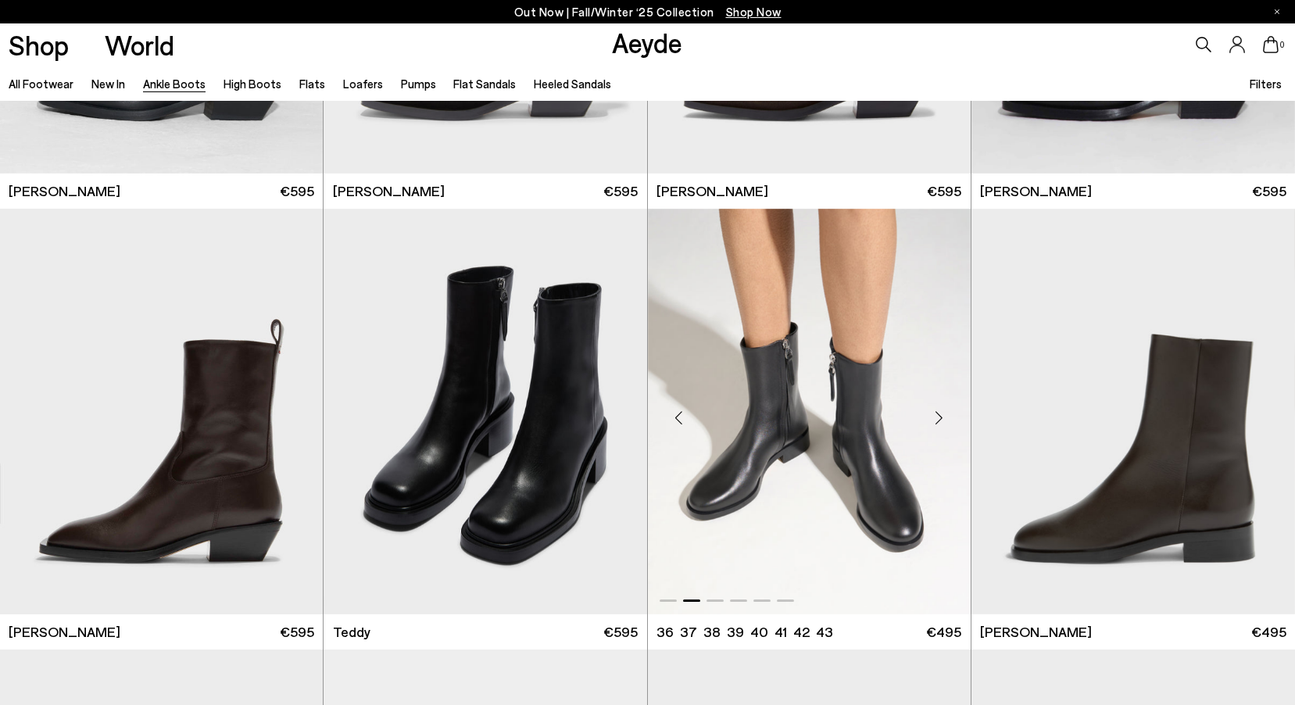
click at [936, 428] on div "Next slide" at bounding box center [939, 417] width 47 height 47
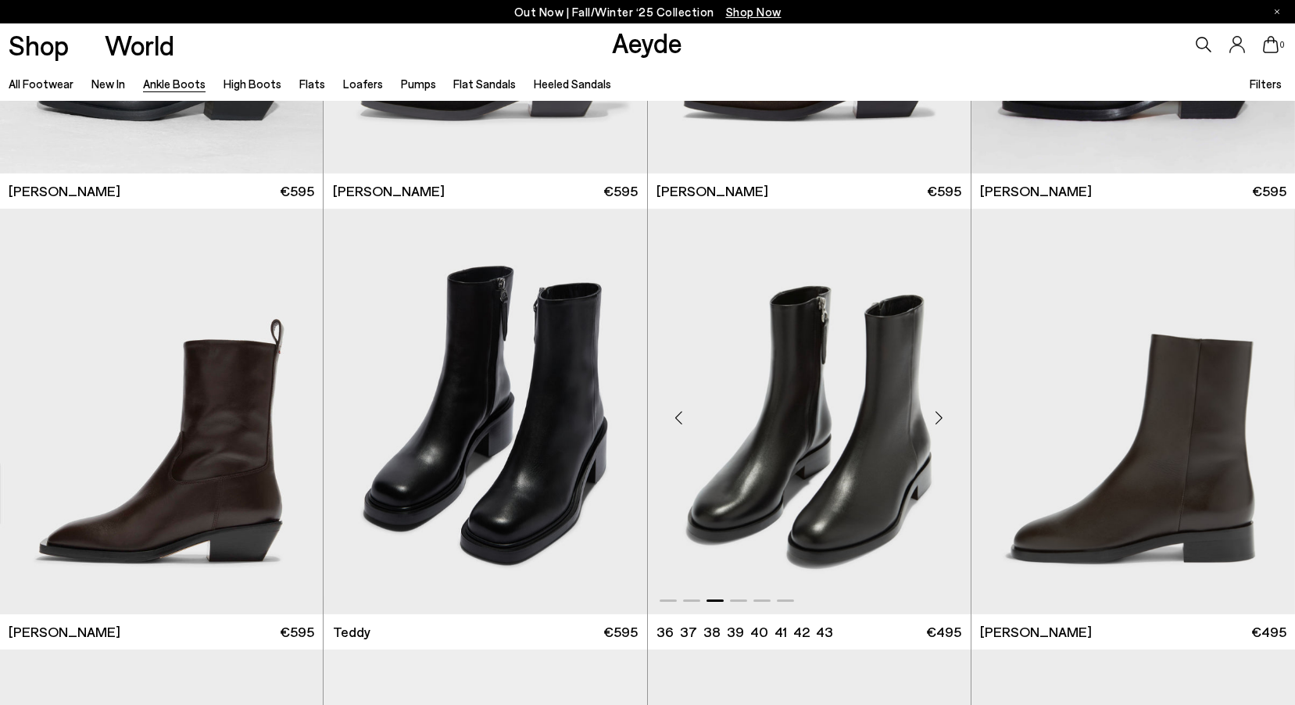
scroll to position [6098, 0]
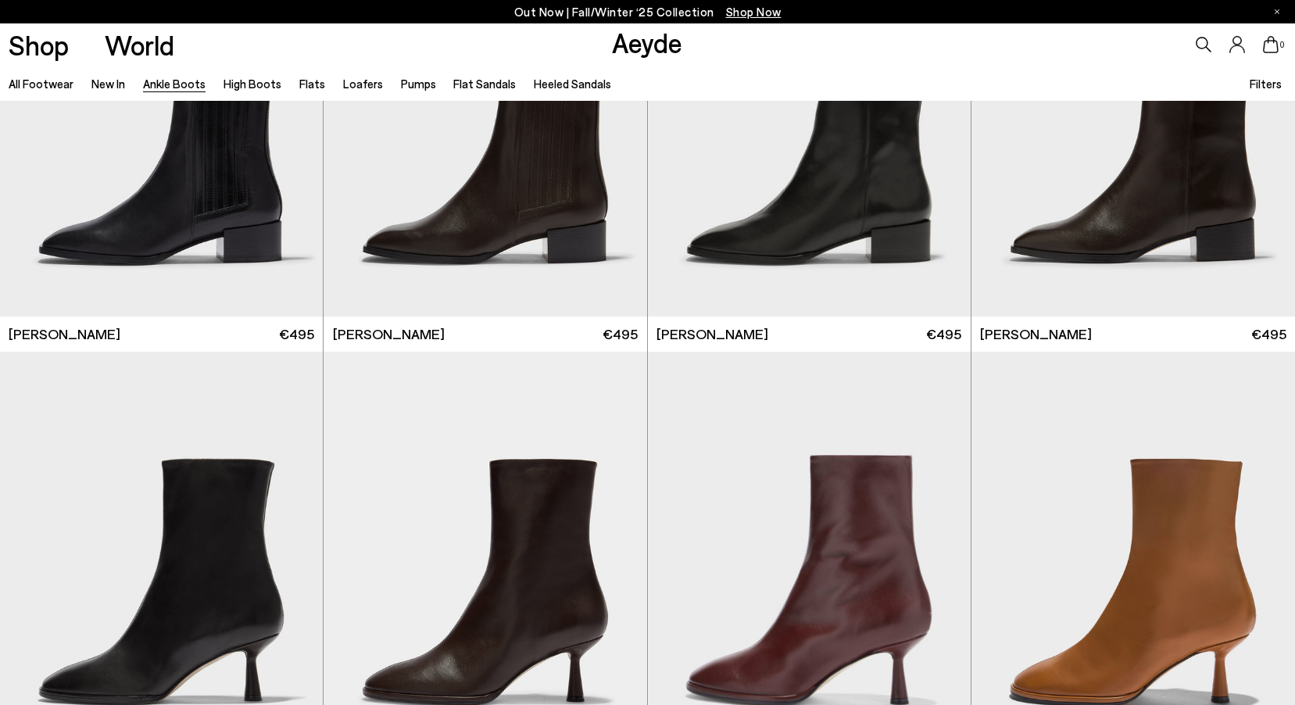
scroll to position [7818, 0]
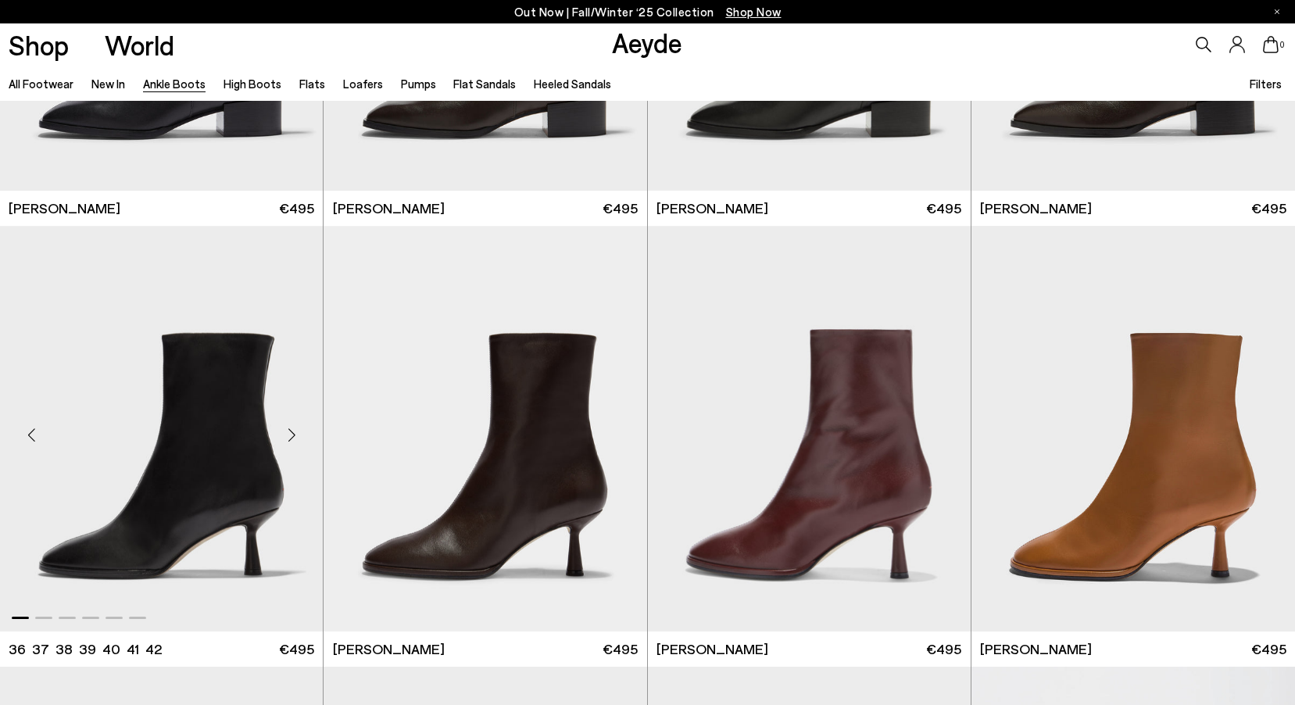
click at [292, 432] on div "Next slide" at bounding box center [291, 435] width 47 height 47
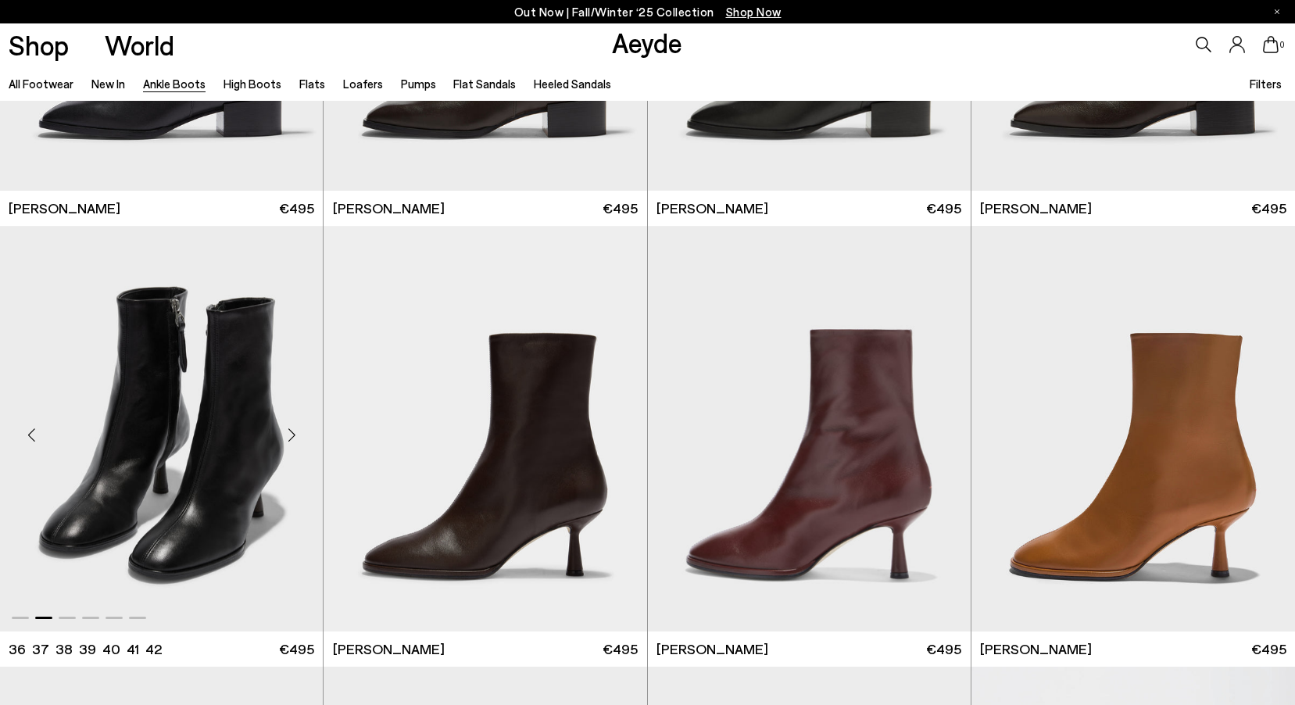
click at [292, 432] on div "Next slide" at bounding box center [291, 435] width 47 height 47
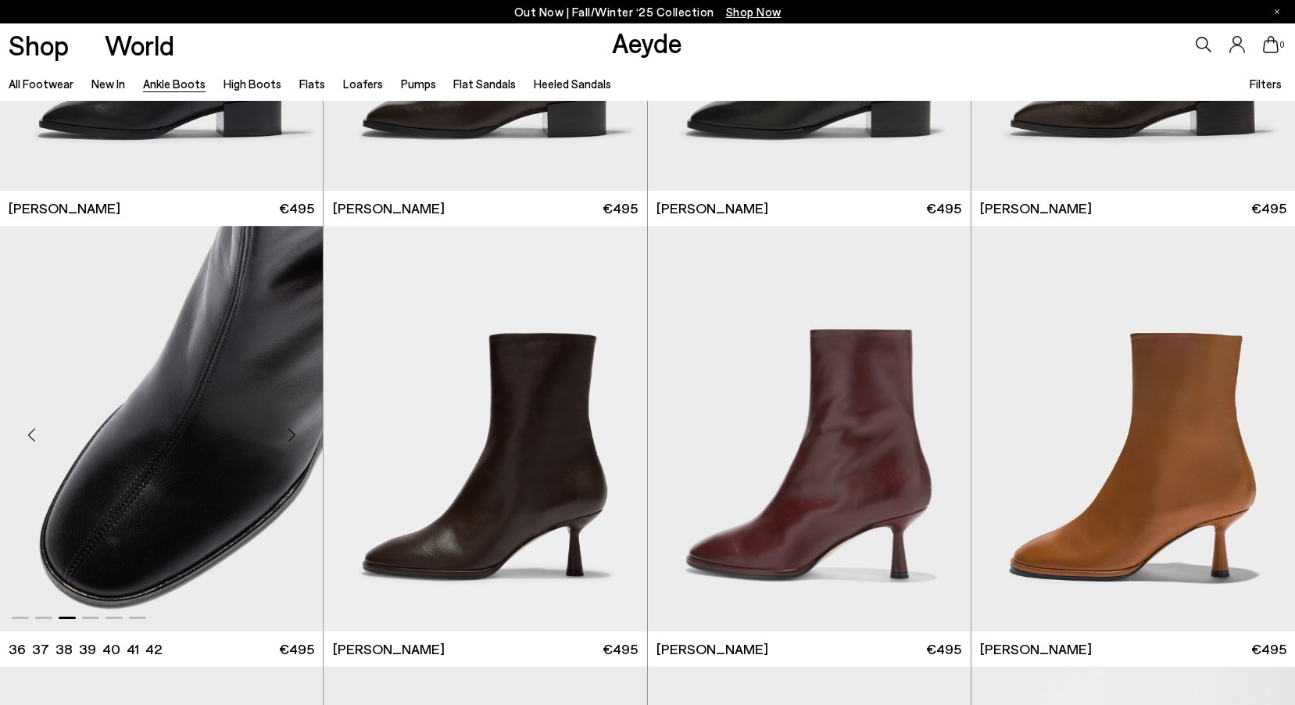
click at [292, 432] on div "Next slide" at bounding box center [291, 435] width 47 height 47
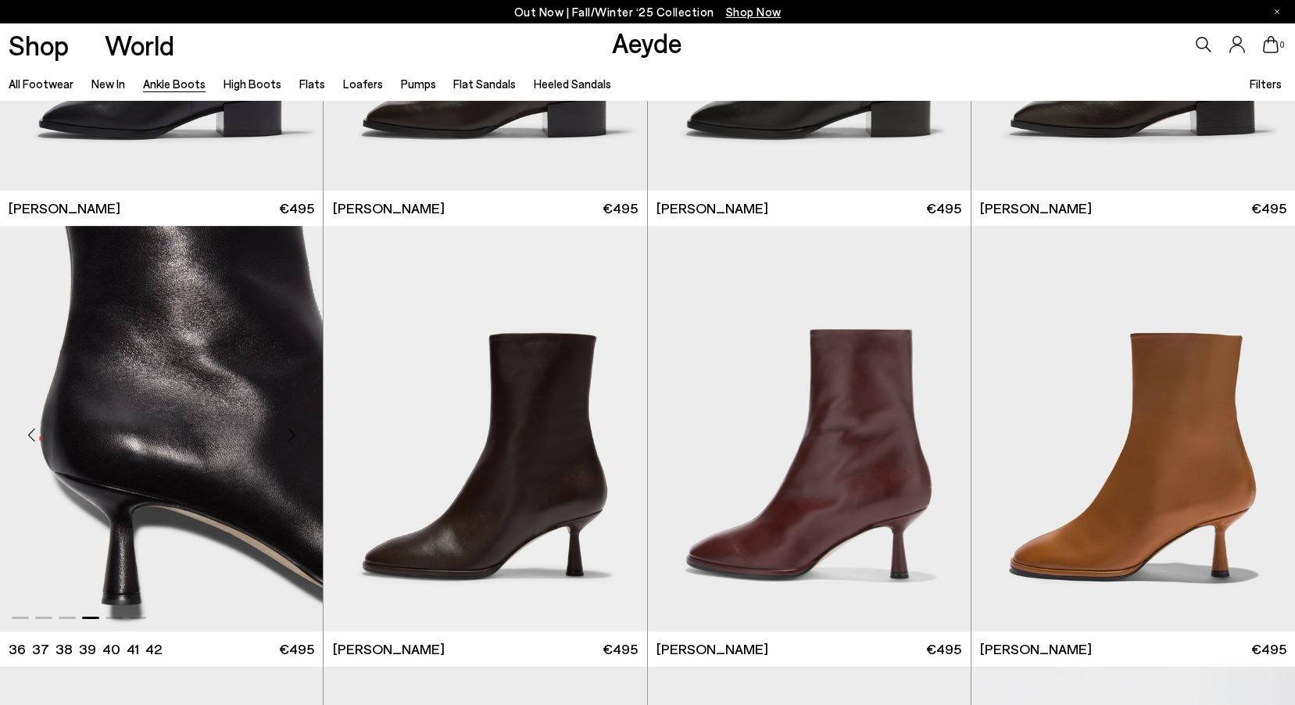
click at [292, 432] on div "Next slide" at bounding box center [291, 435] width 47 height 47
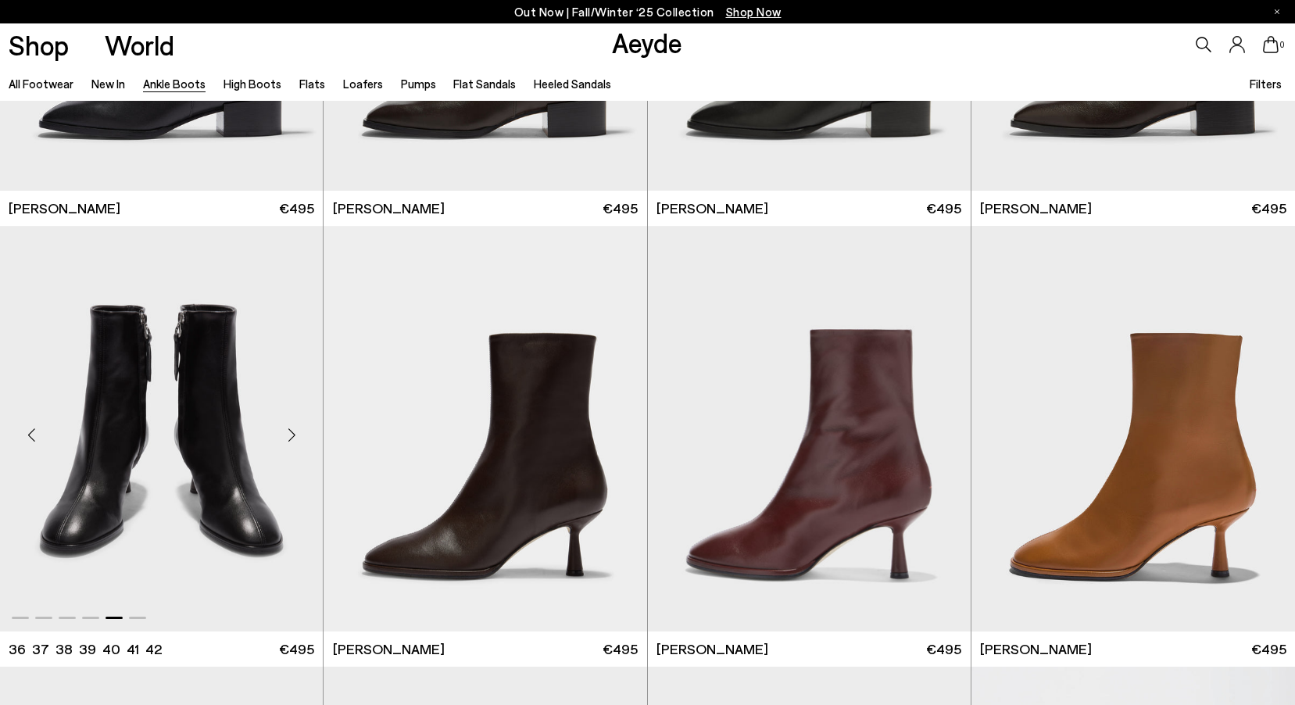
click at [292, 432] on div "Next slide" at bounding box center [291, 435] width 47 height 47
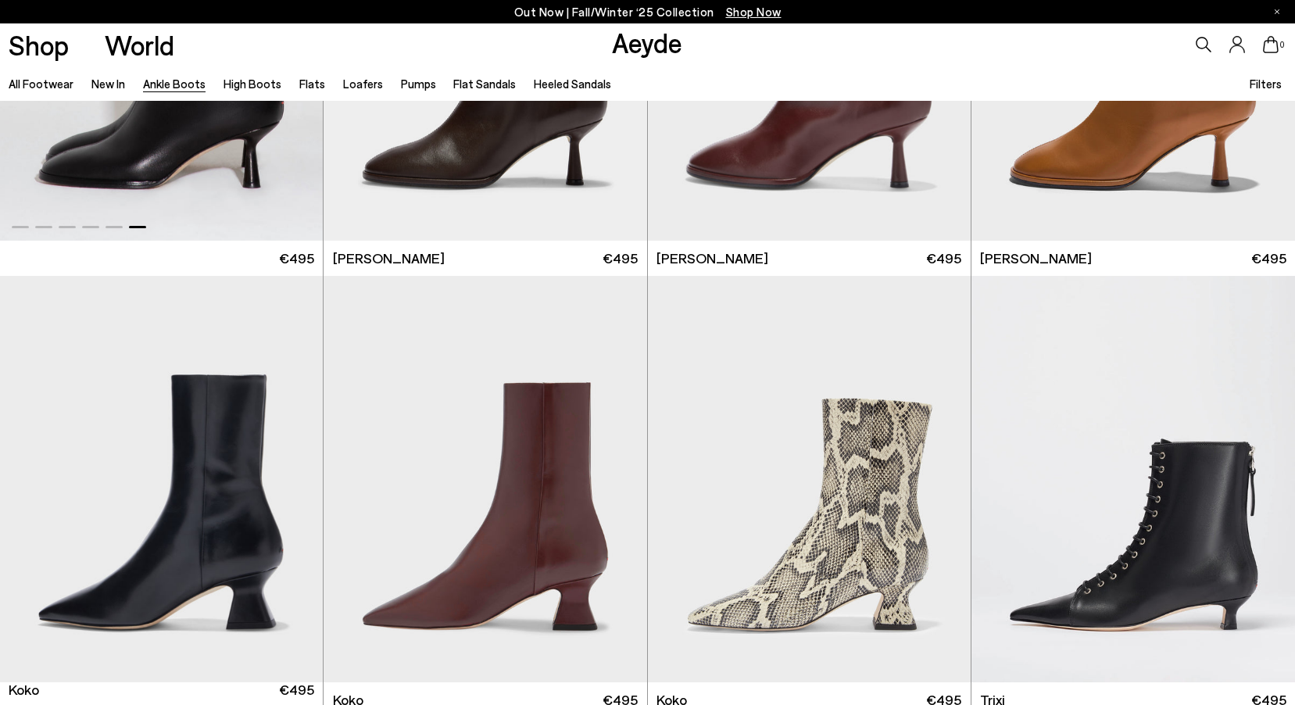
scroll to position [8365, 0]
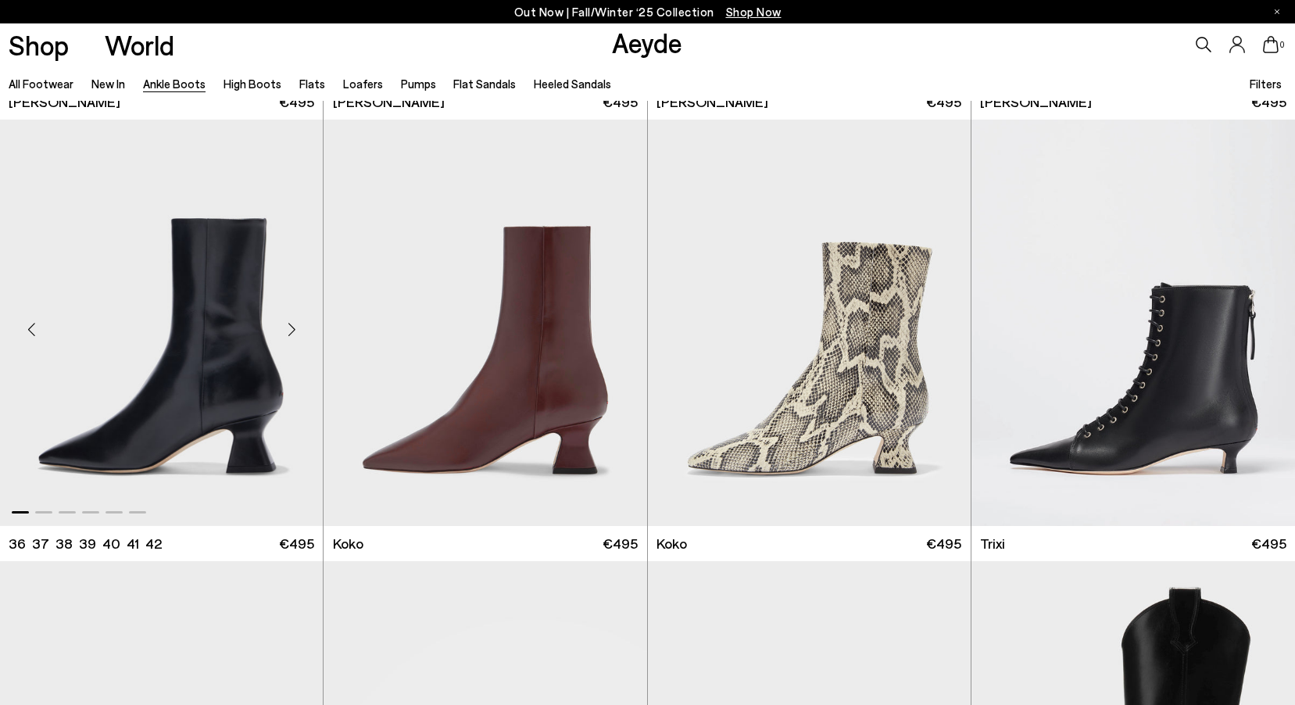
click at [279, 327] on div "Next slide" at bounding box center [291, 329] width 47 height 47
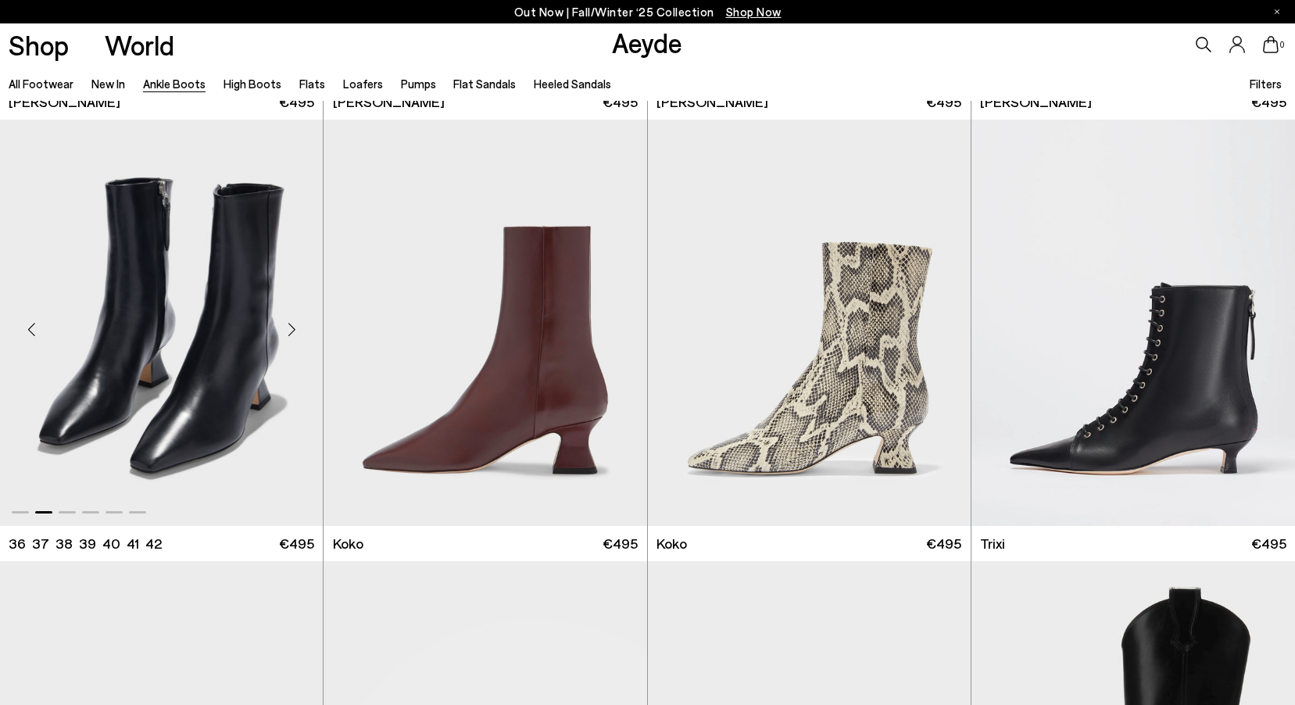
click at [279, 327] on div "Next slide" at bounding box center [291, 329] width 47 height 47
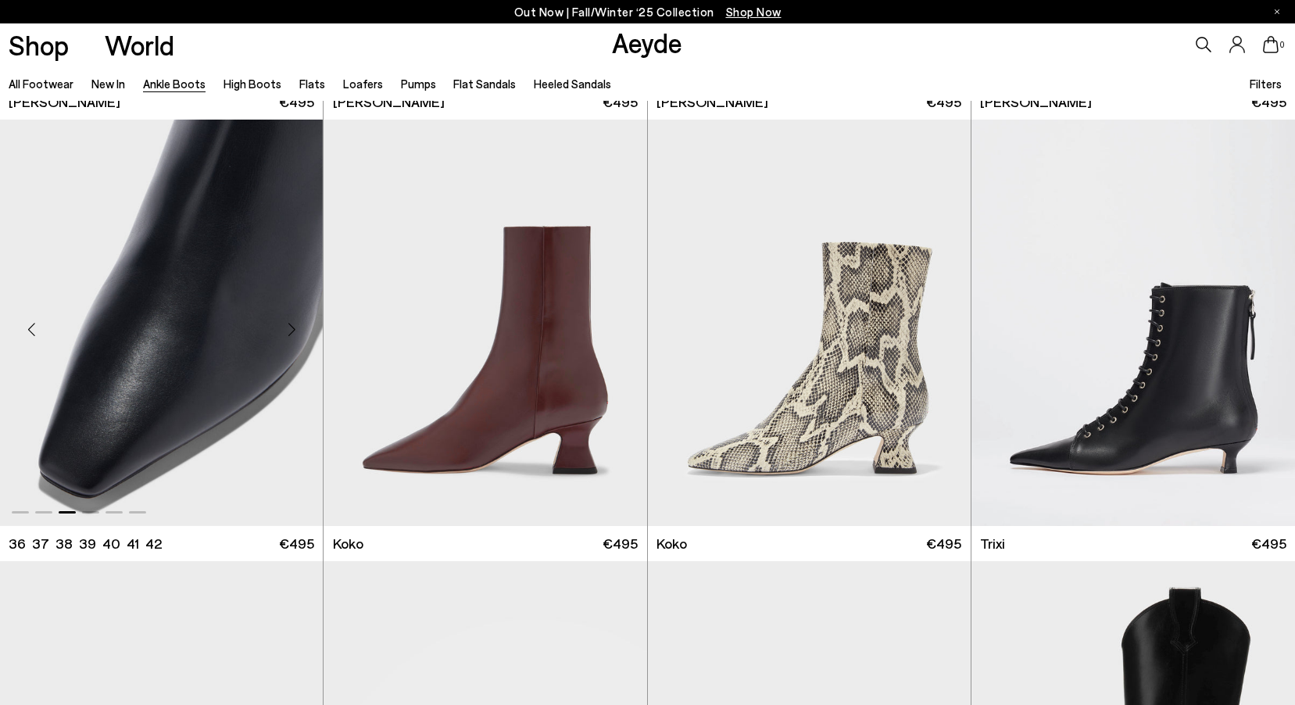
click at [279, 327] on div "Next slide" at bounding box center [291, 329] width 47 height 47
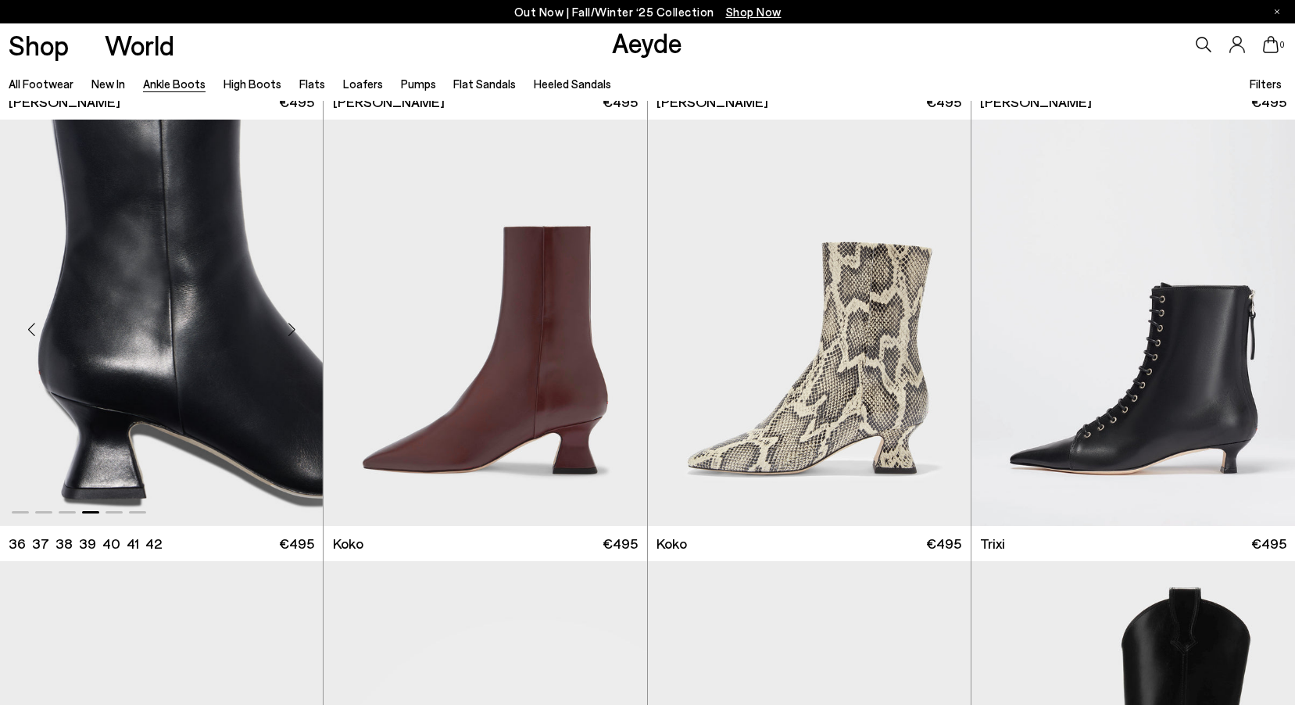
click at [279, 327] on div "Next slide" at bounding box center [291, 329] width 47 height 47
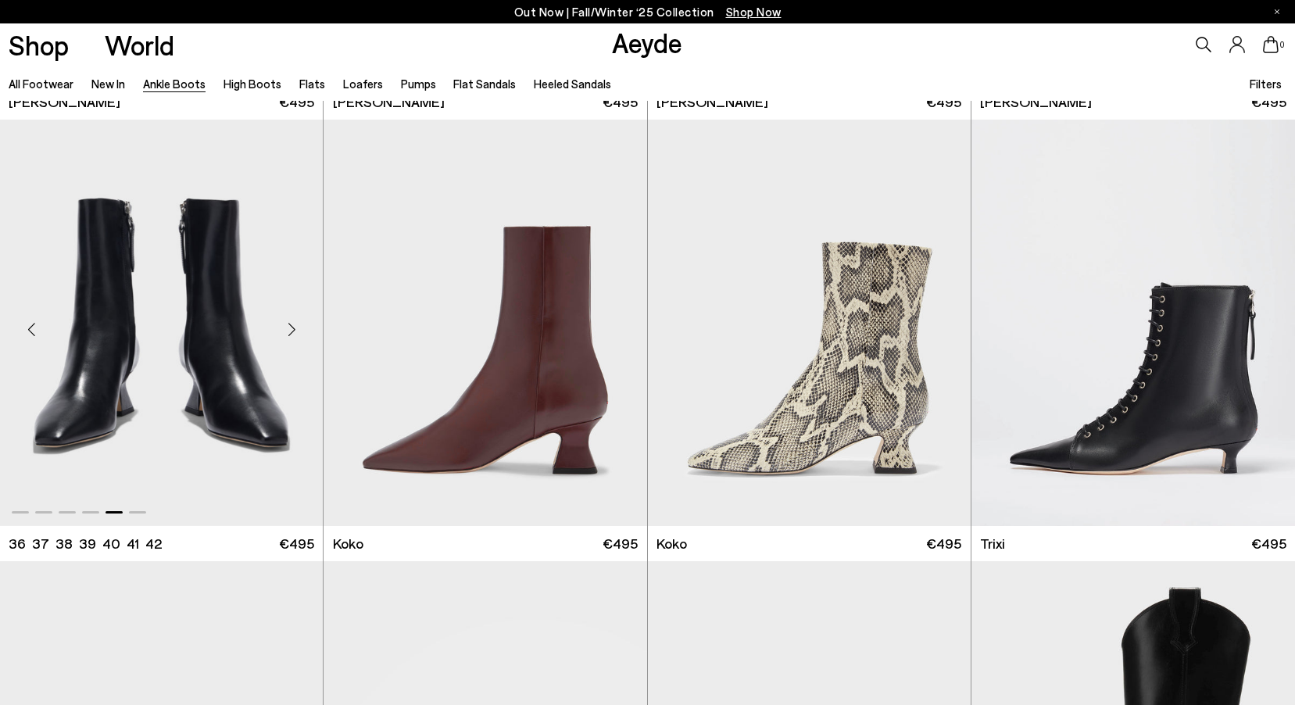
click at [279, 327] on div "Next slide" at bounding box center [291, 329] width 47 height 47
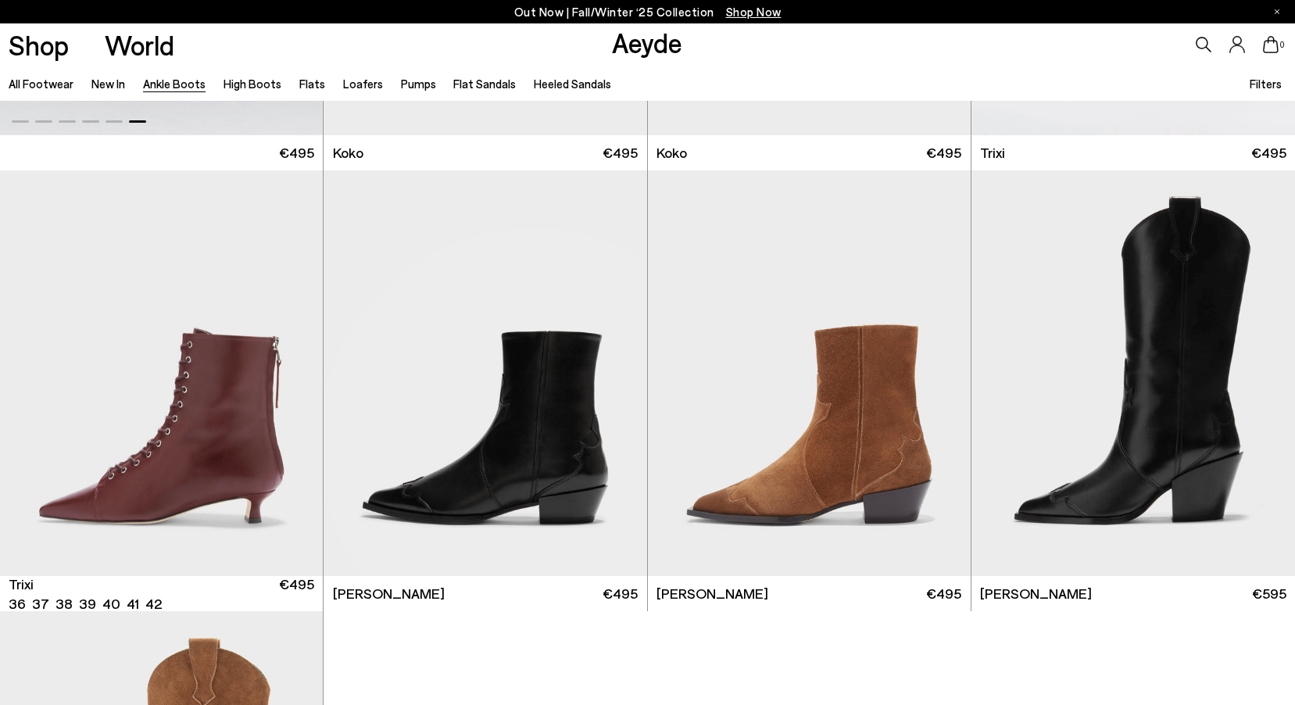
scroll to position [9146, 0]
